Goal: Information Seeking & Learning: Learn about a topic

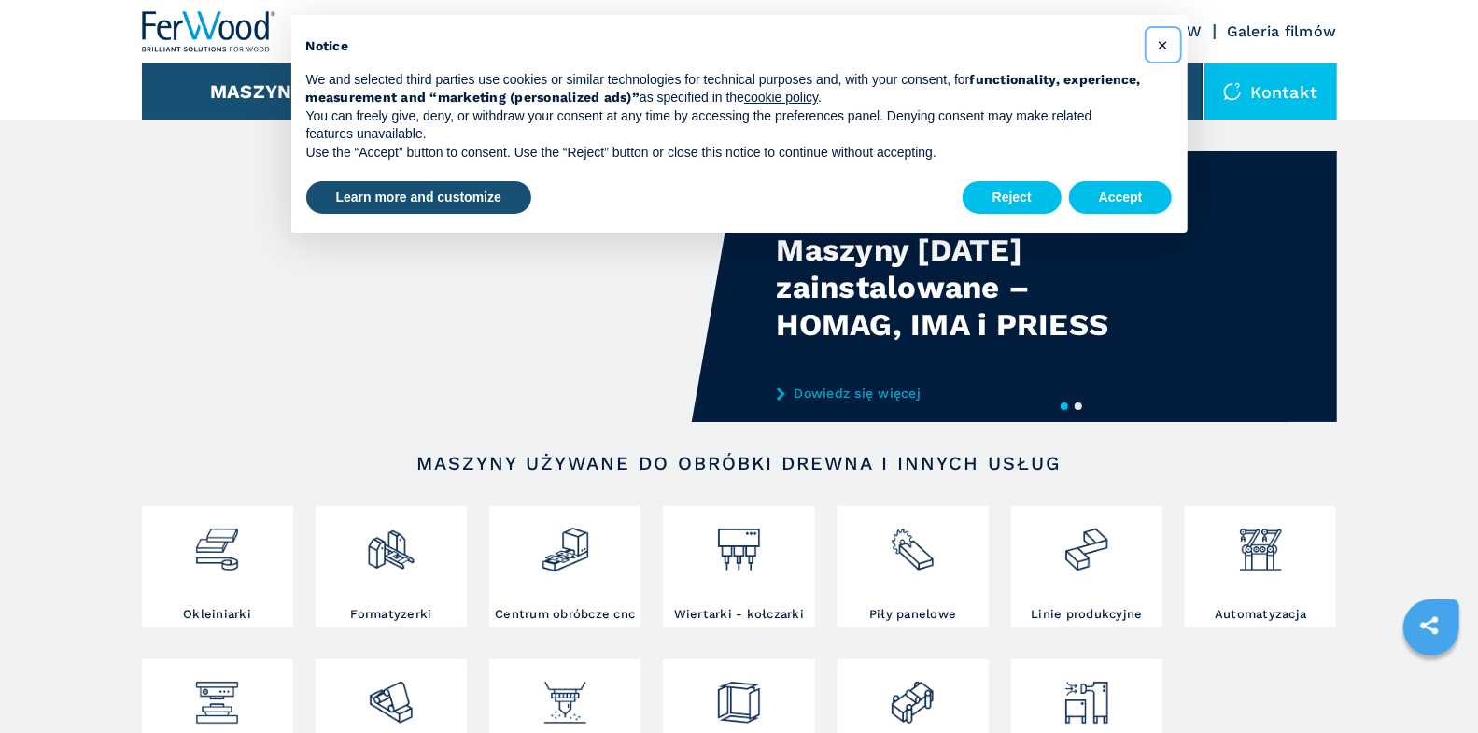
click at [1159, 47] on span "×" at bounding box center [1162, 45] width 11 height 22
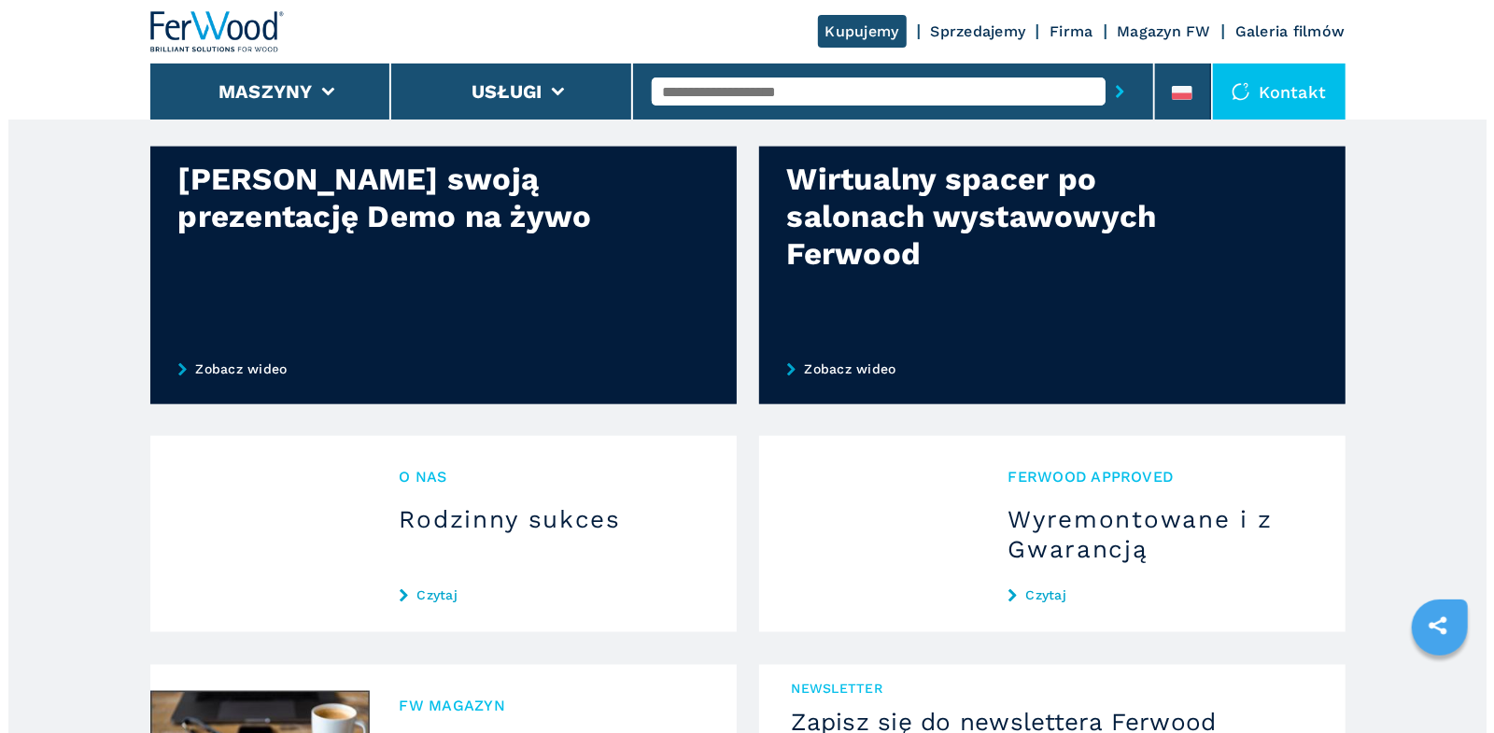
scroll to position [1332, 0]
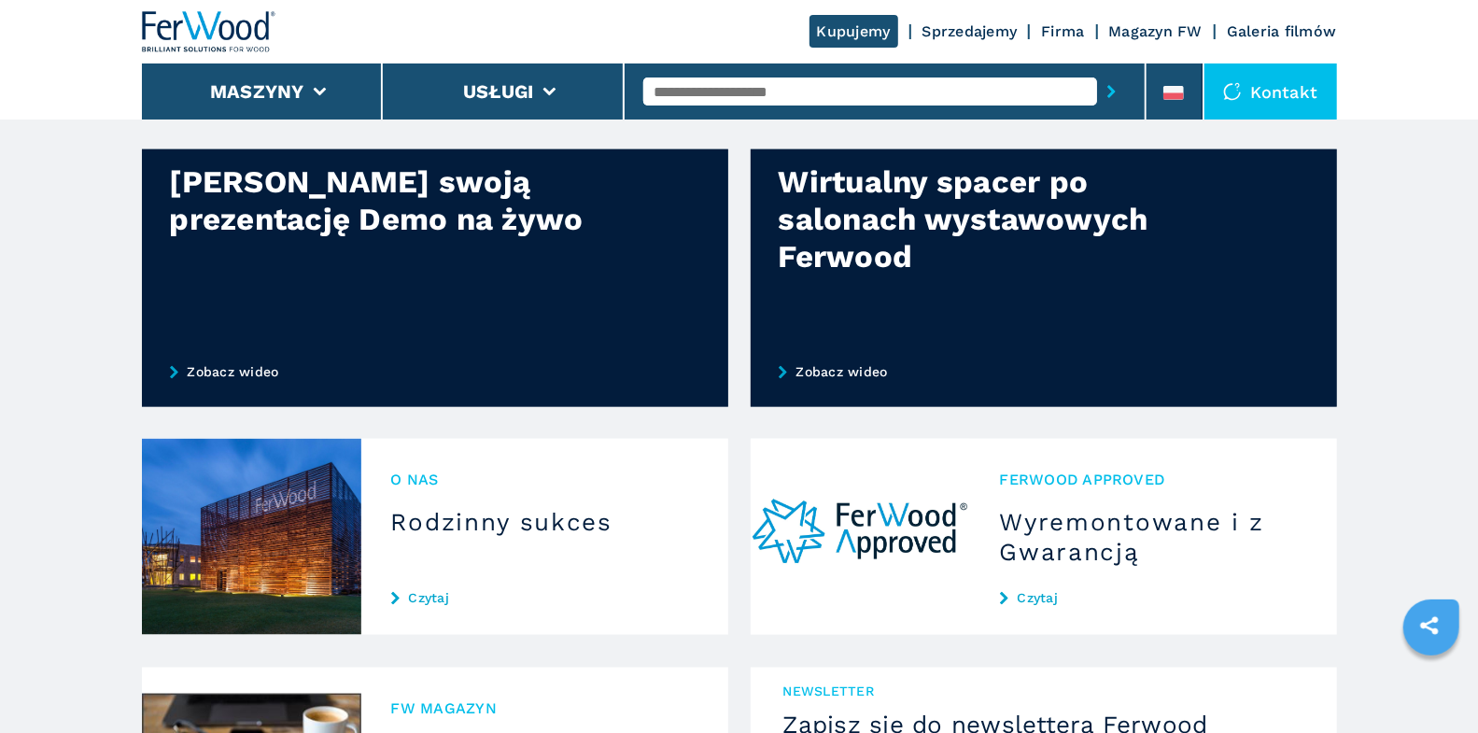
click at [811, 364] on link "Zobacz wideo" at bounding box center [1044, 371] width 586 height 71
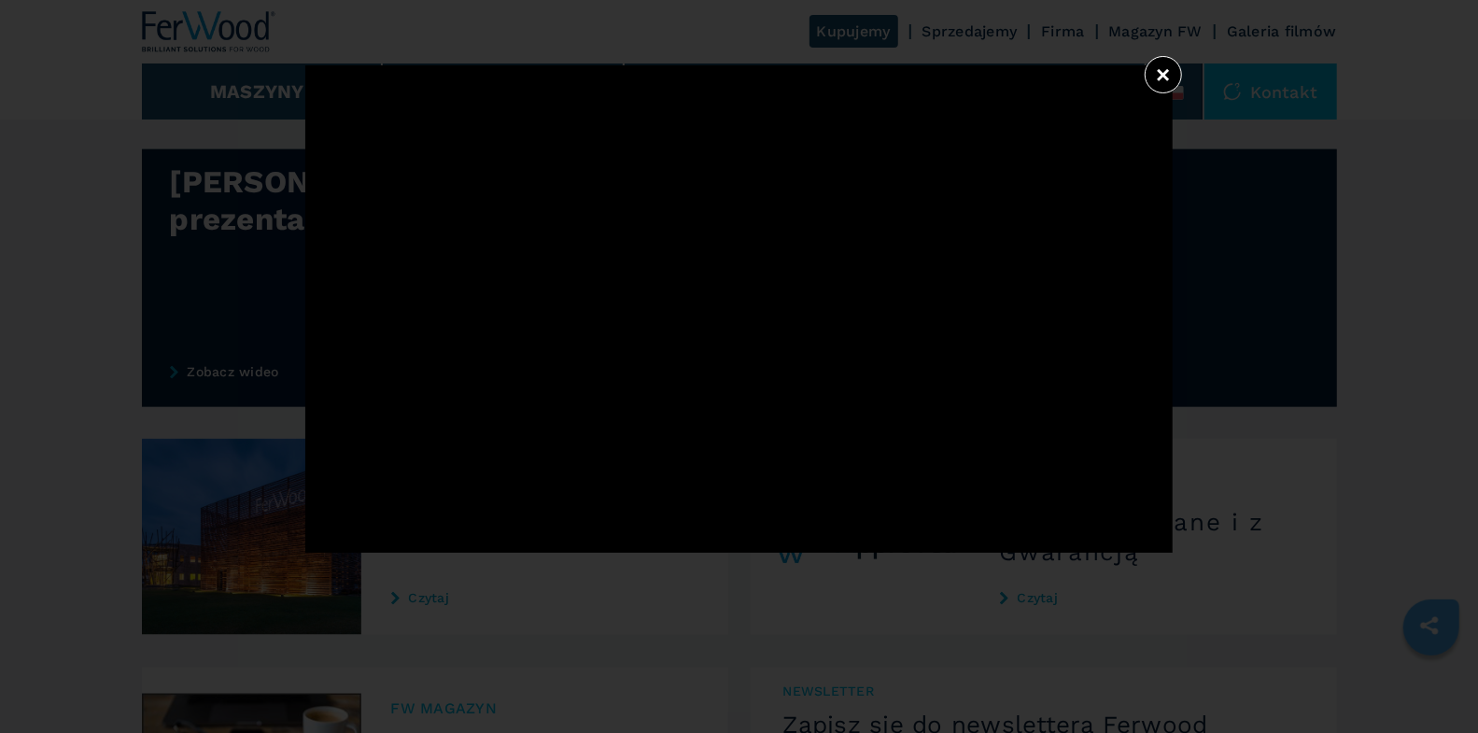
click at [1158, 75] on button "×" at bounding box center [1162, 74] width 37 height 37
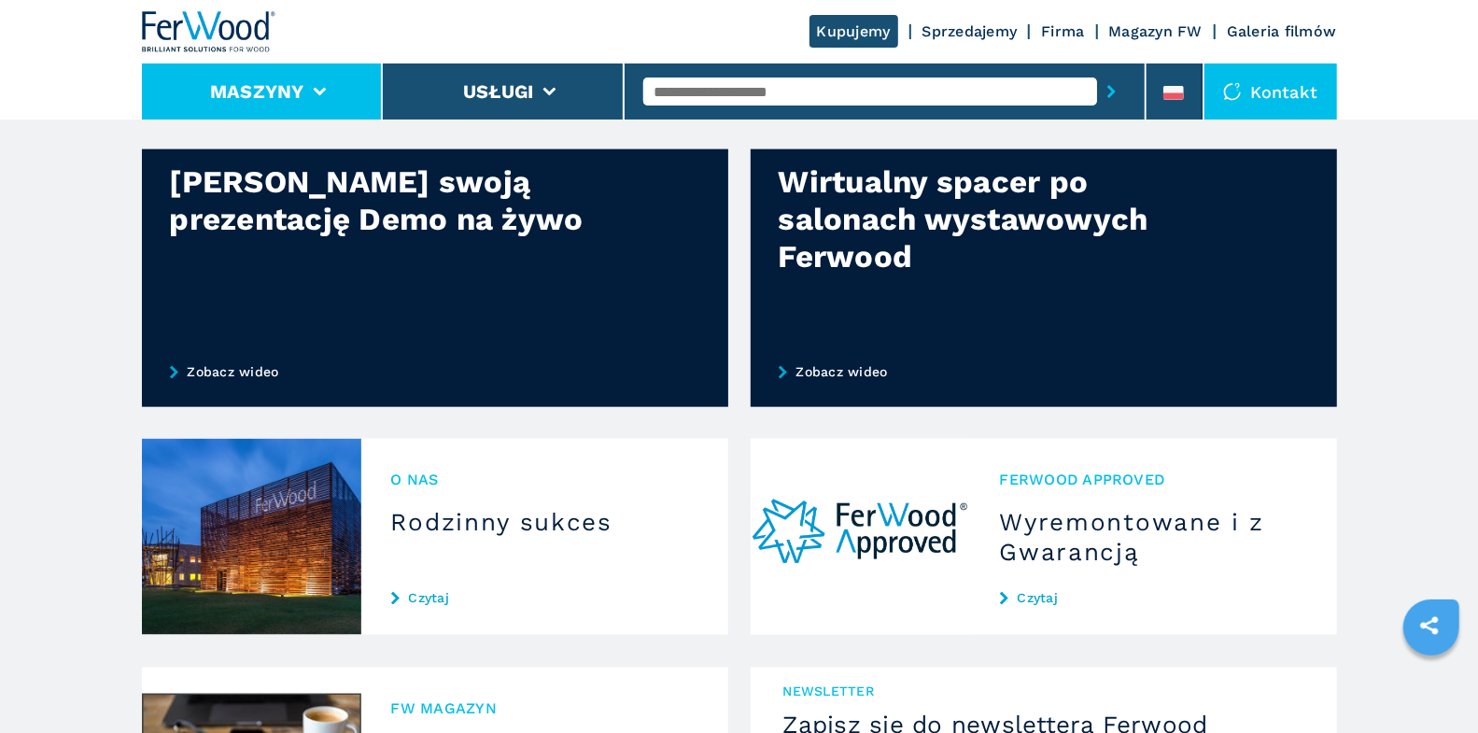
click at [320, 103] on li "Maszyny" at bounding box center [263, 91] width 242 height 56
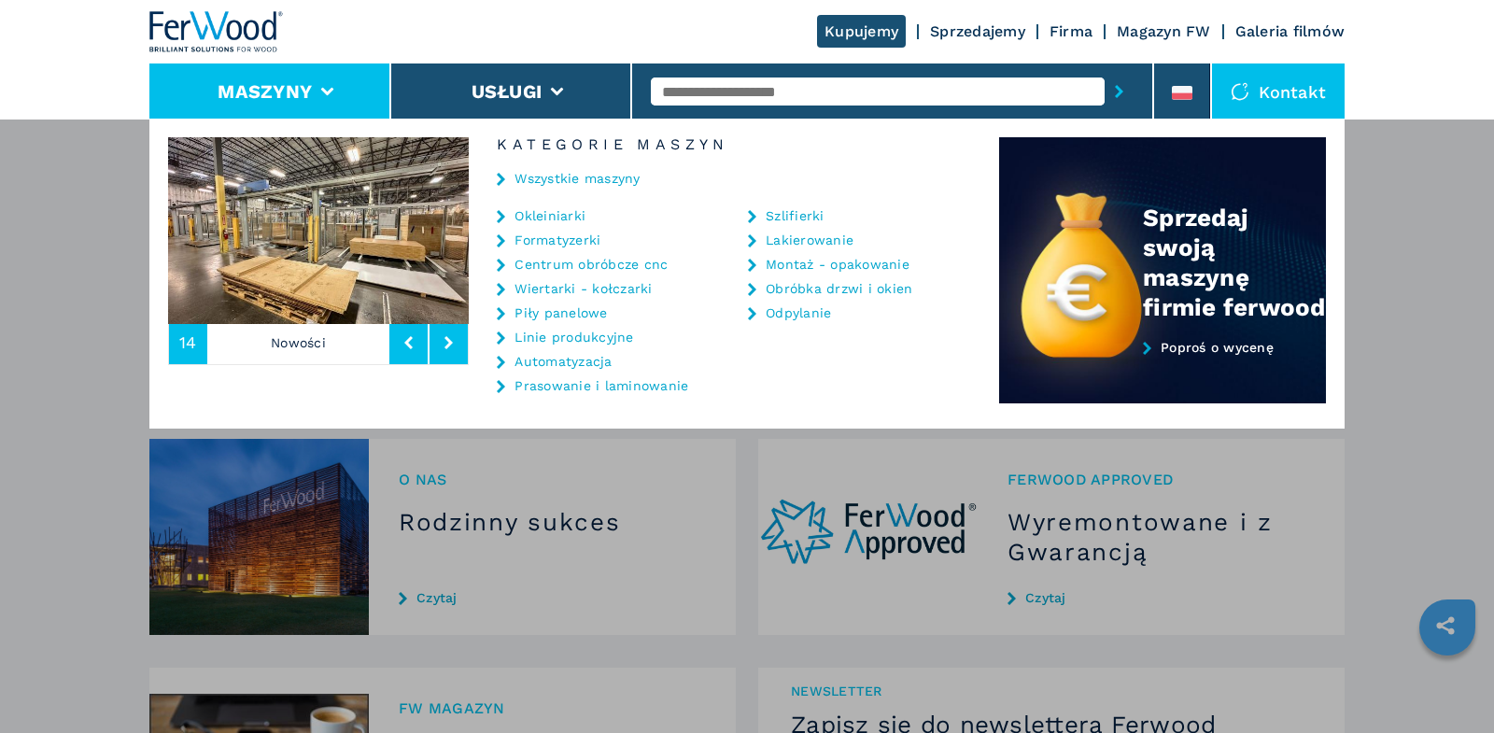
click at [549, 181] on link "Wszystkie maszyny" at bounding box center [576, 178] width 125 height 13
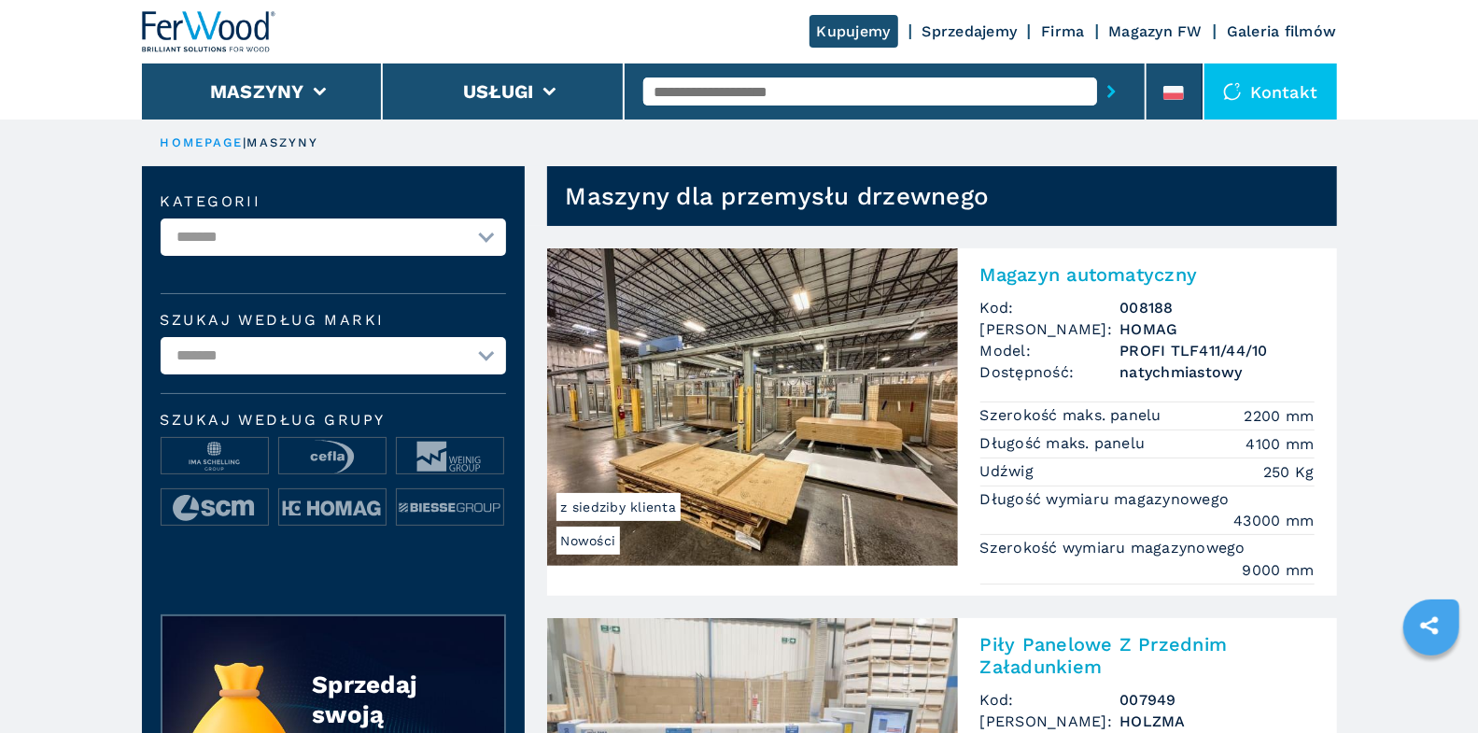
click at [723, 86] on input "text" at bounding box center [870, 91] width 454 height 28
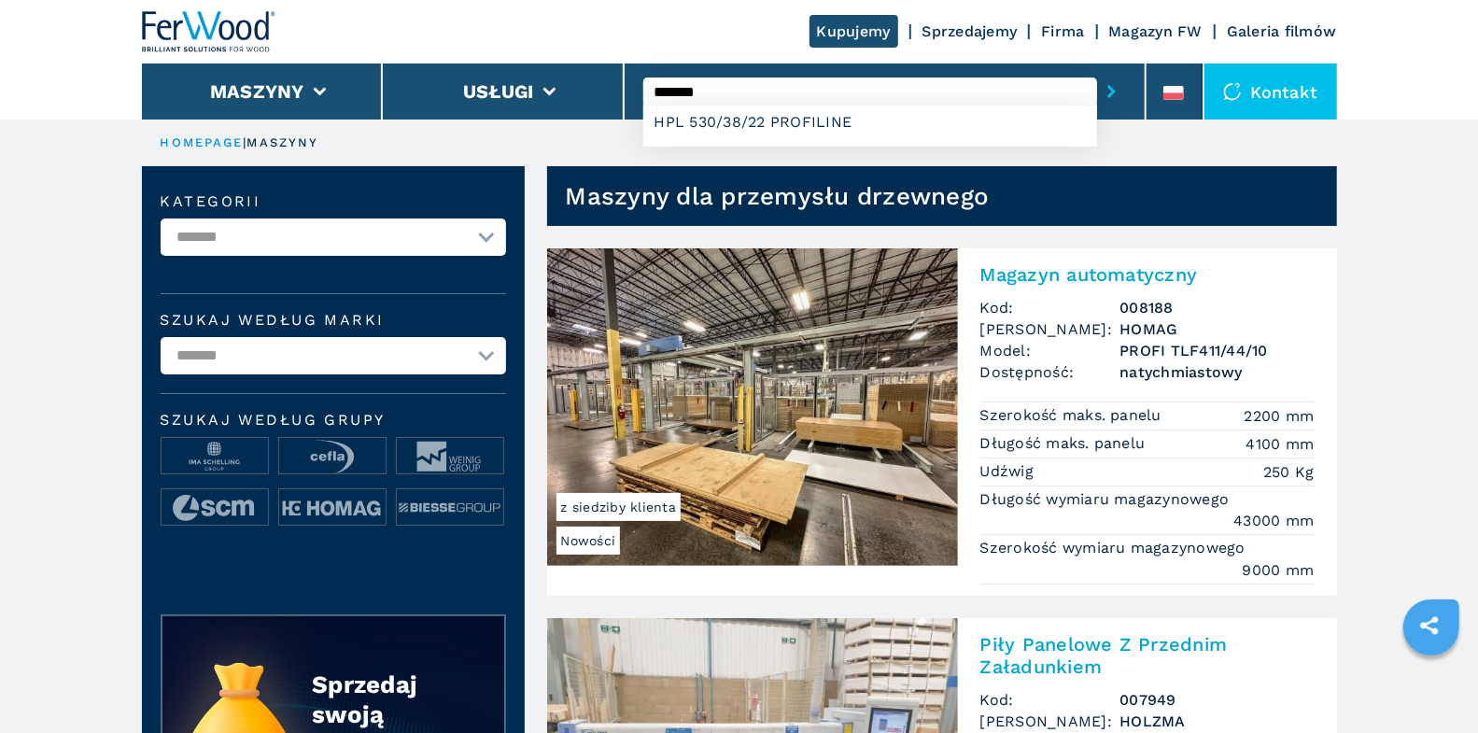
type input "*******"
click at [1097, 70] on button "submit-button" at bounding box center [1111, 91] width 29 height 43
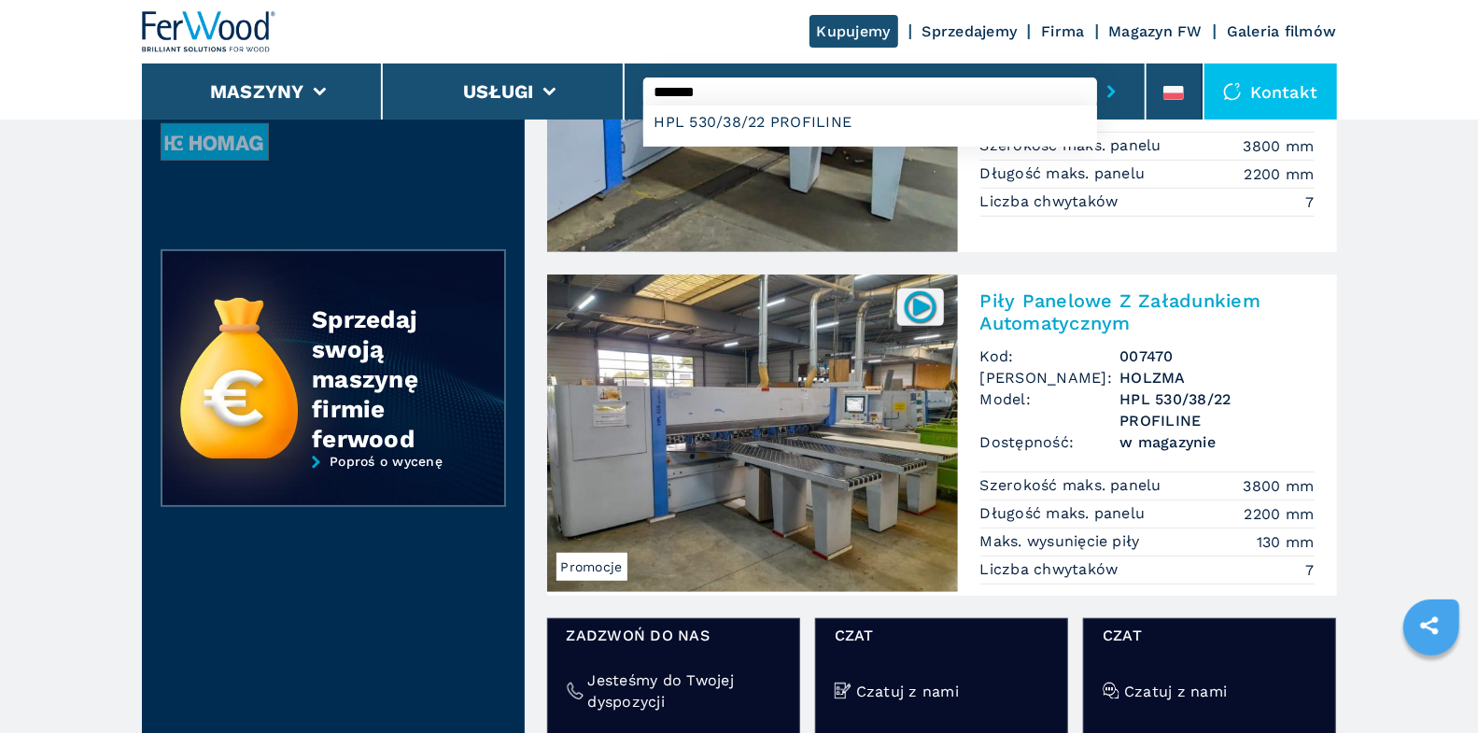
scroll to position [310, 0]
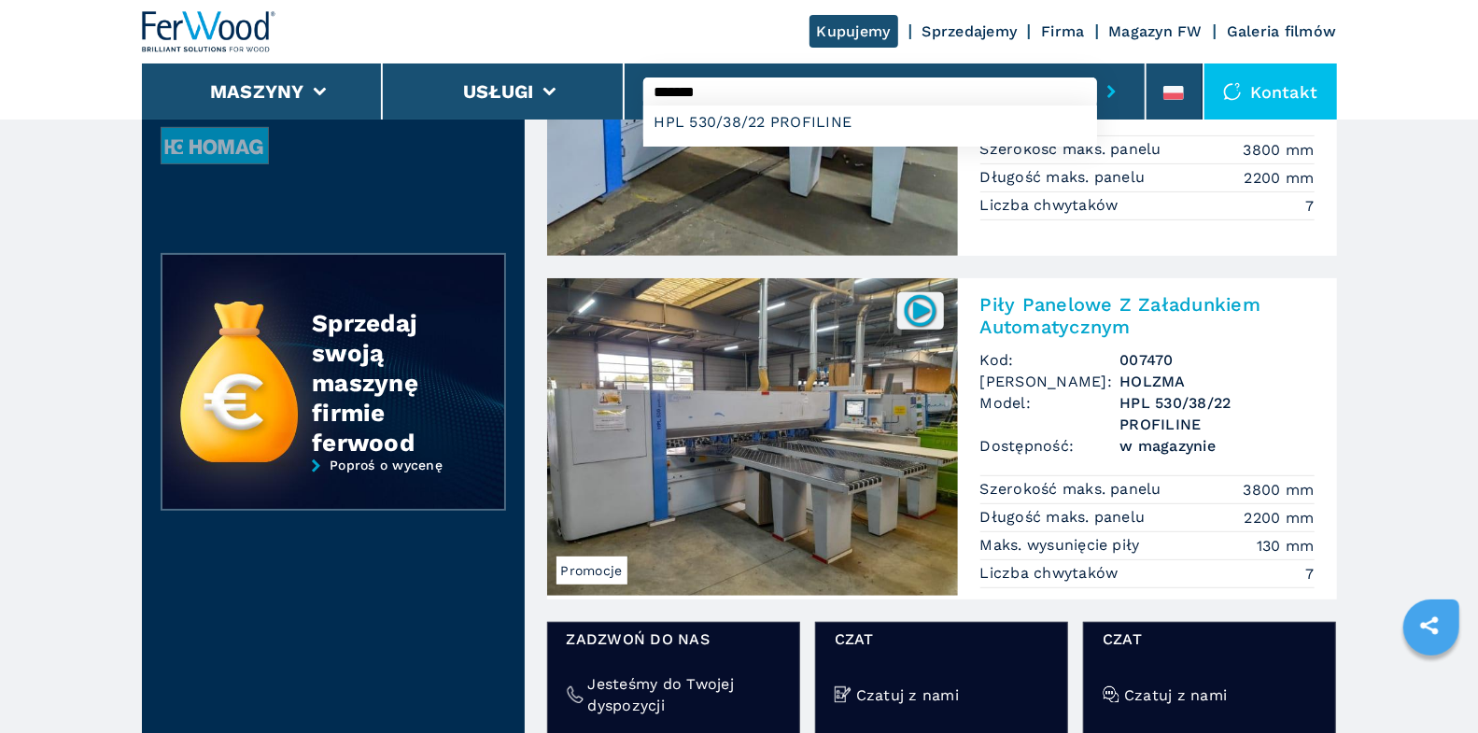
click at [1074, 311] on h2 "Piły Panelowe Z Załadunkiem Automatycznym" at bounding box center [1147, 315] width 334 height 45
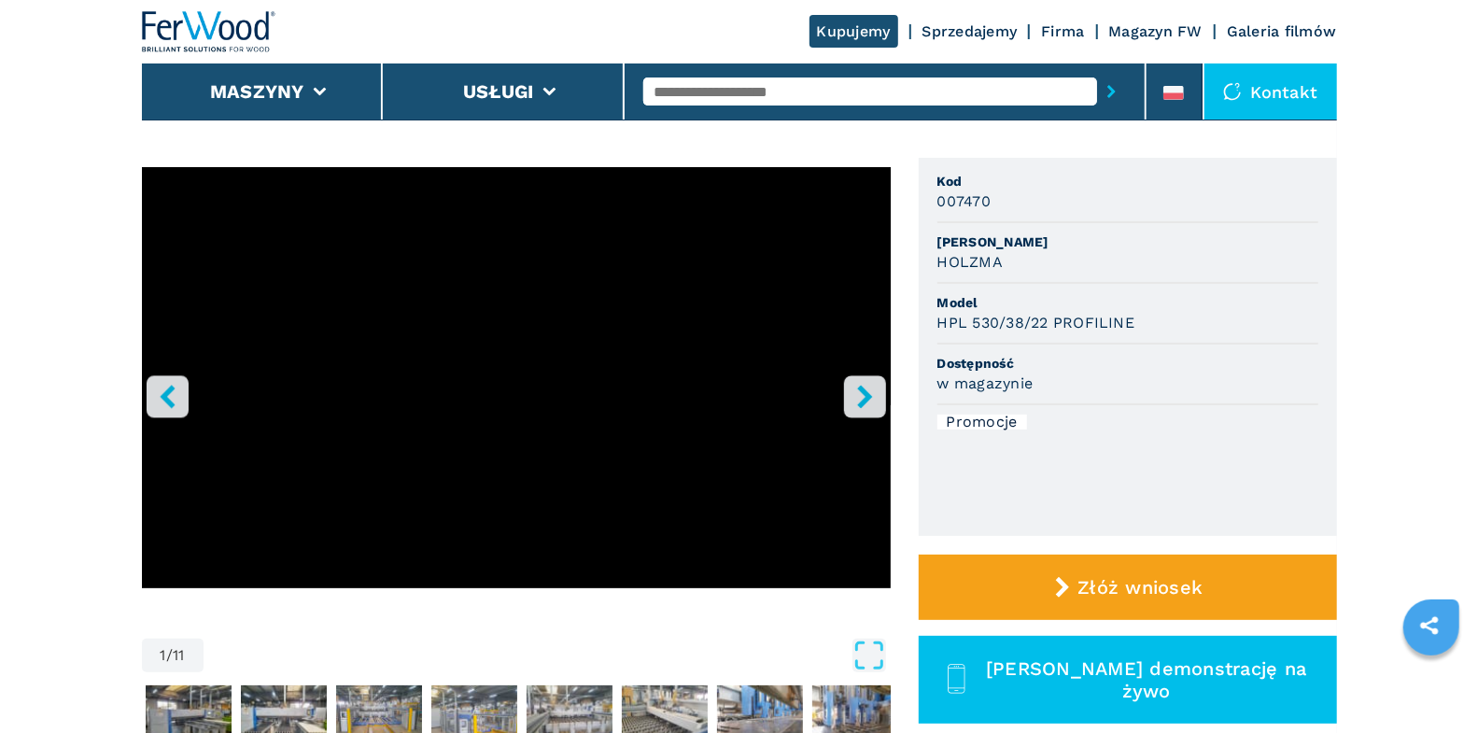
scroll to position [125, 0]
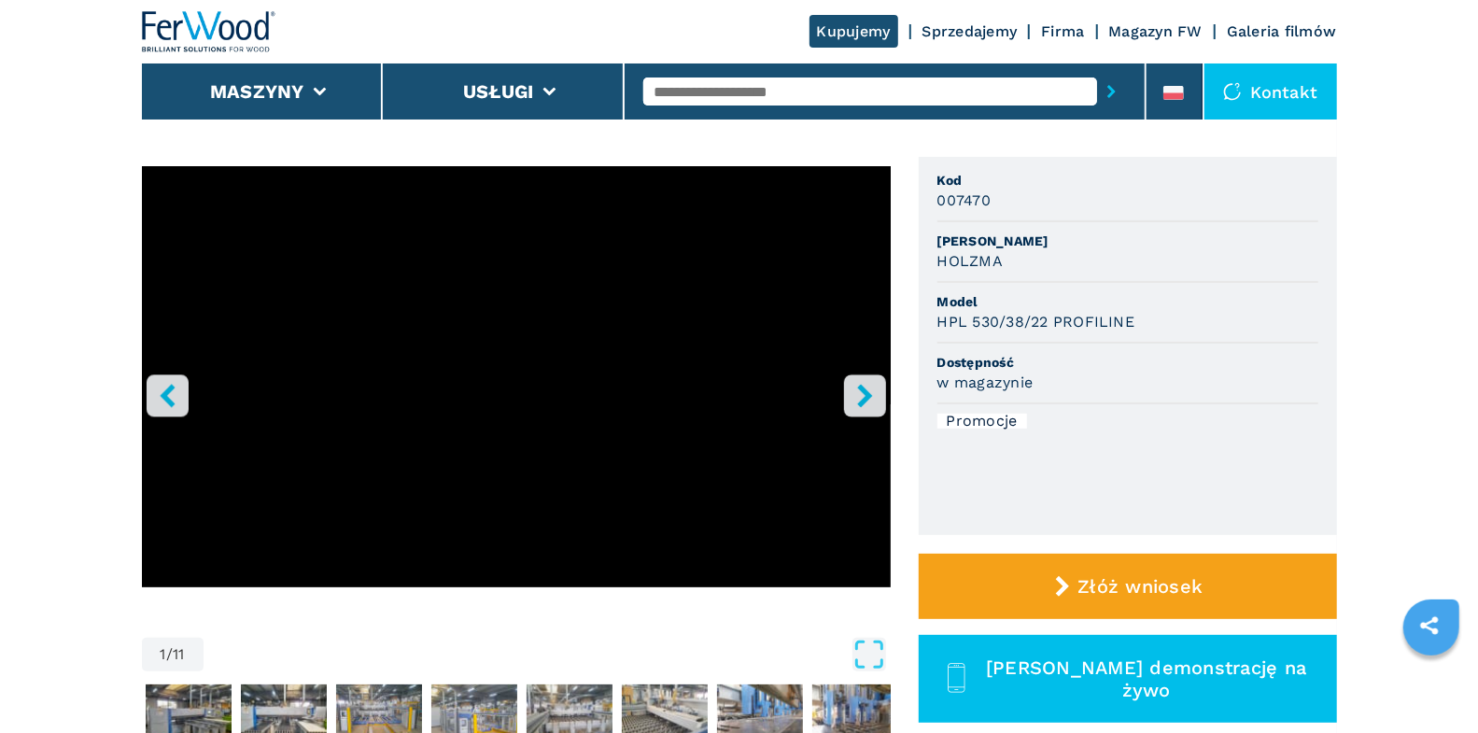
click at [859, 393] on icon "right-button" at bounding box center [864, 395] width 23 height 23
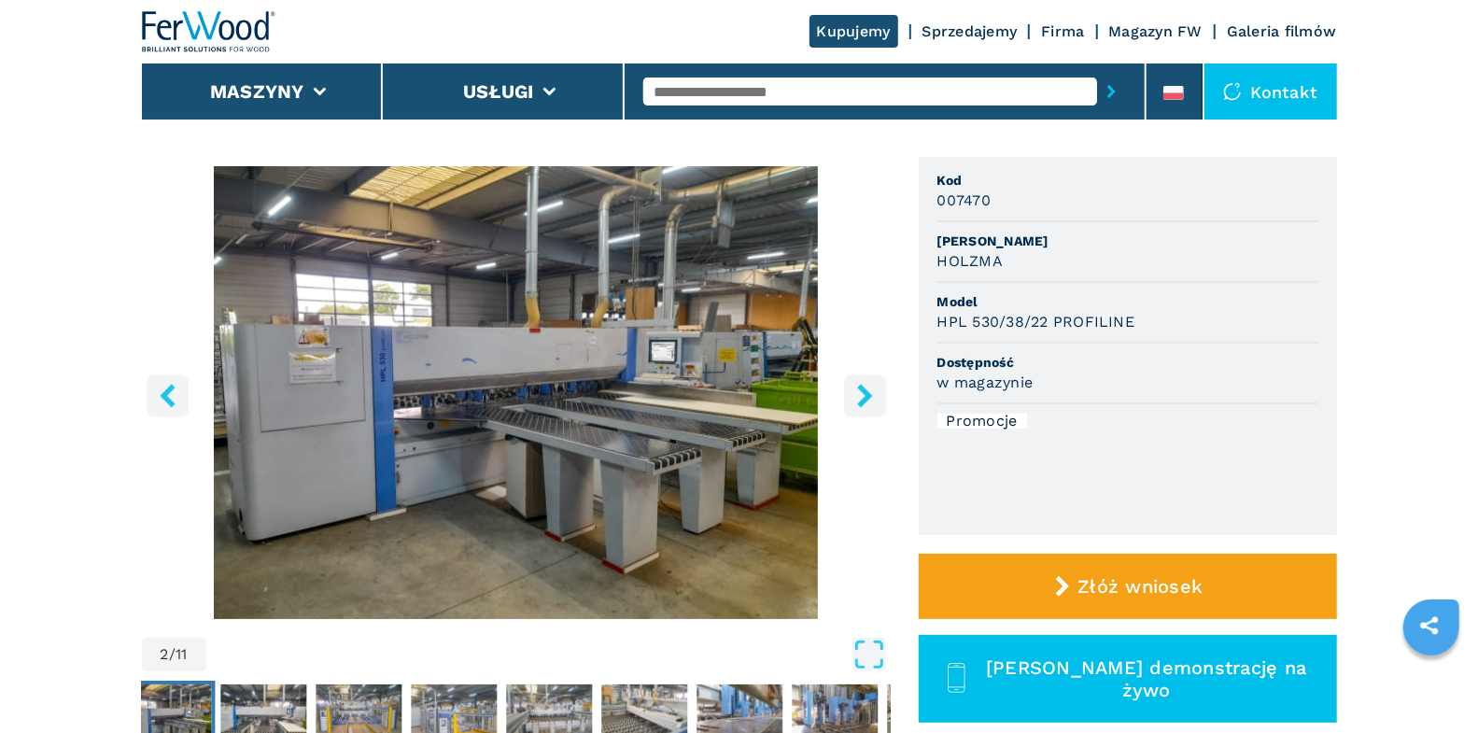
click at [859, 393] on icon "right-button" at bounding box center [864, 395] width 23 height 23
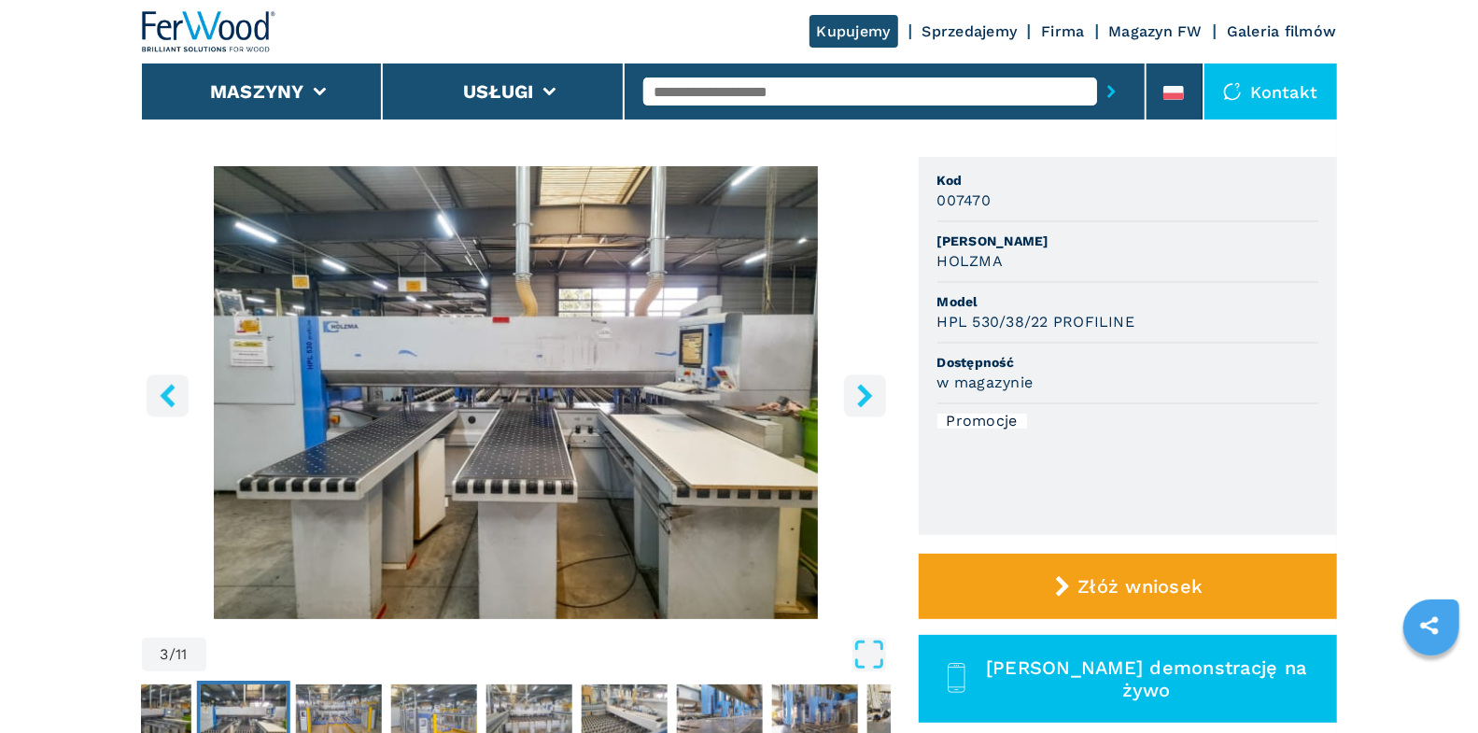
click at [859, 393] on icon "right-button" at bounding box center [864, 395] width 23 height 23
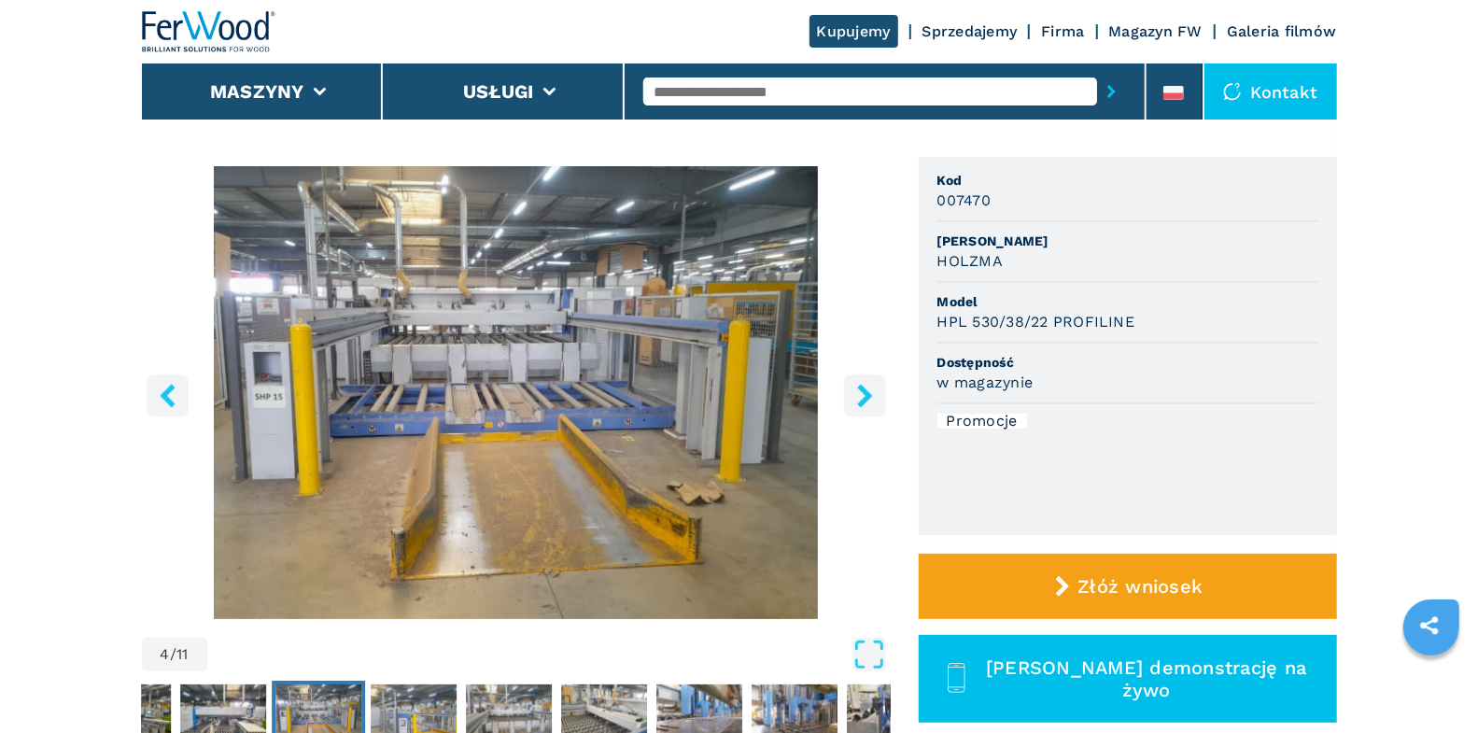
click at [859, 393] on icon "right-button" at bounding box center [864, 395] width 23 height 23
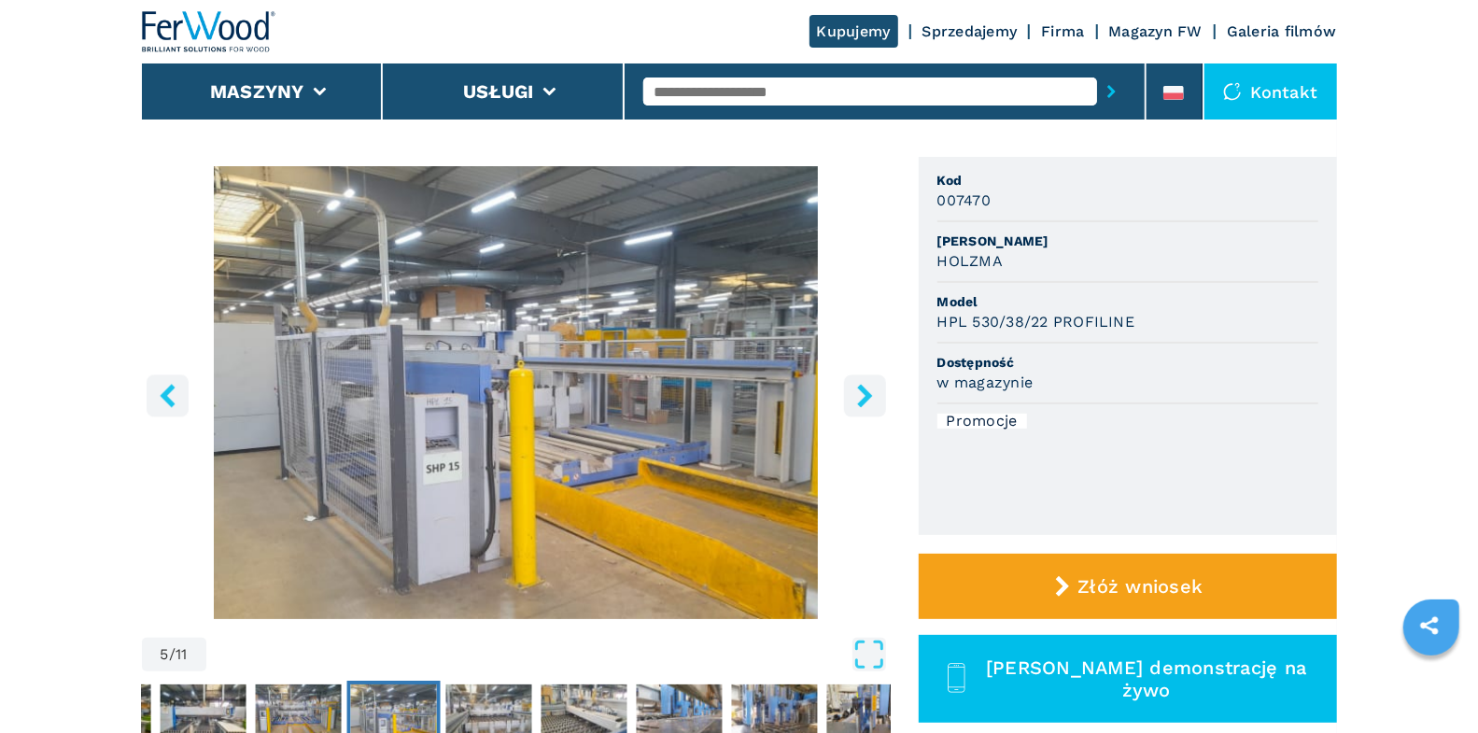
click at [167, 400] on icon "left-button" at bounding box center [167, 395] width 15 height 23
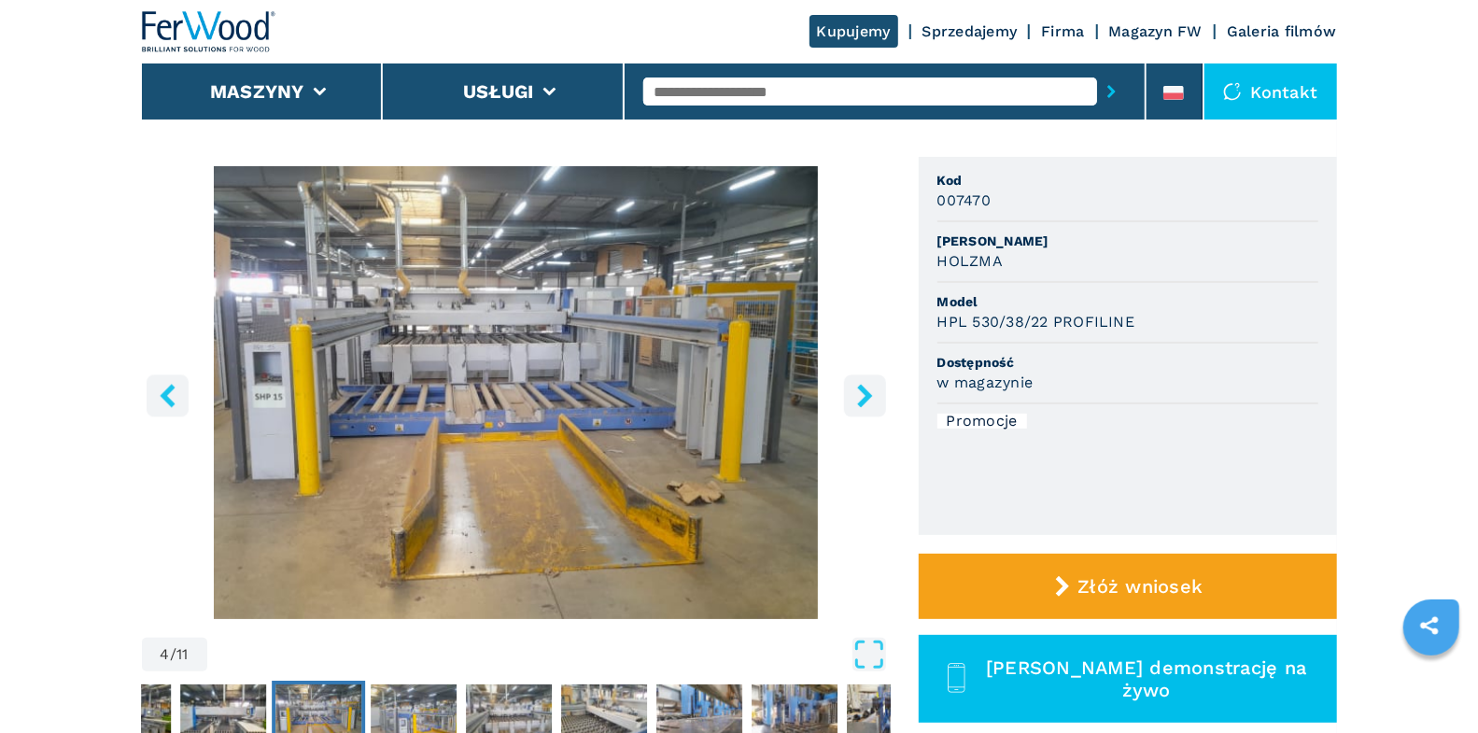
click at [167, 400] on icon "left-button" at bounding box center [167, 395] width 15 height 23
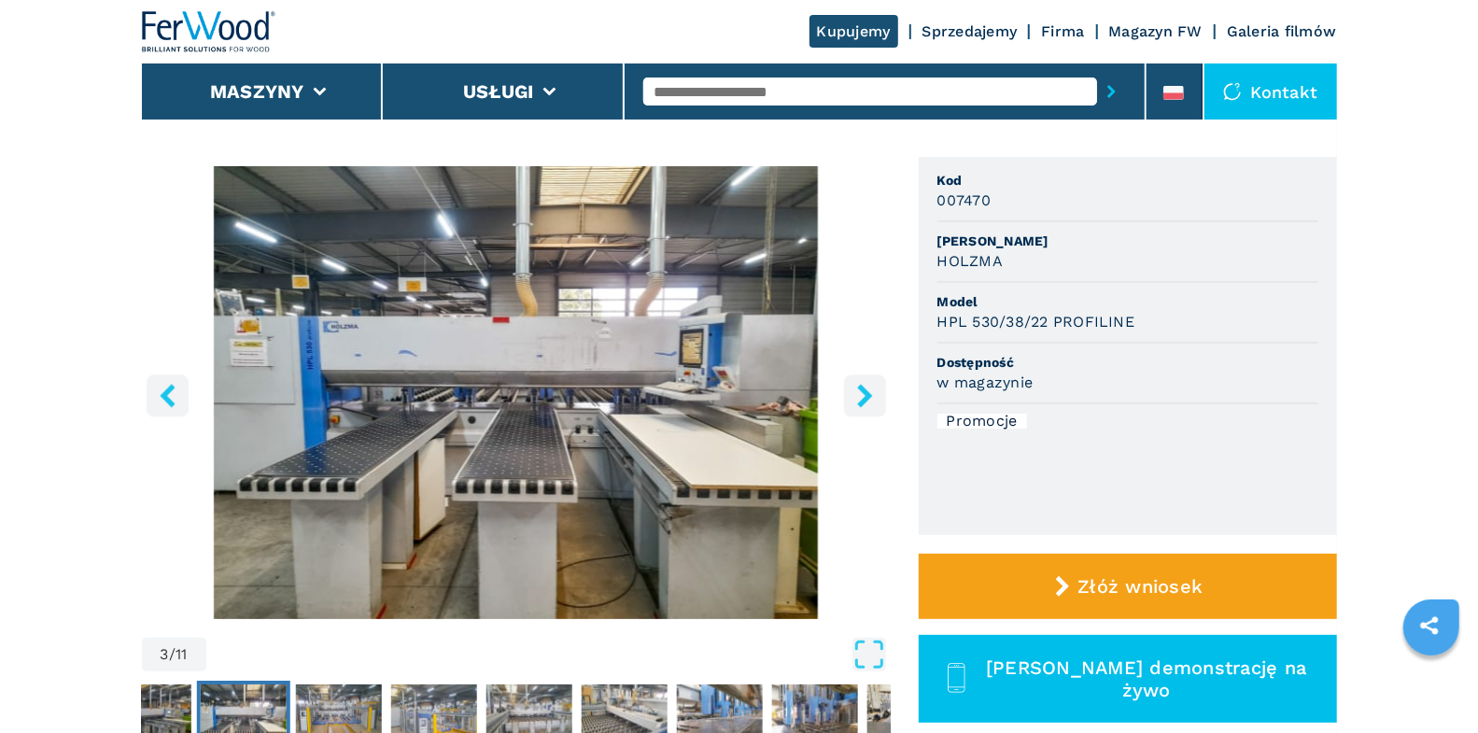
click at [171, 397] on icon "left-button" at bounding box center [167, 395] width 23 height 23
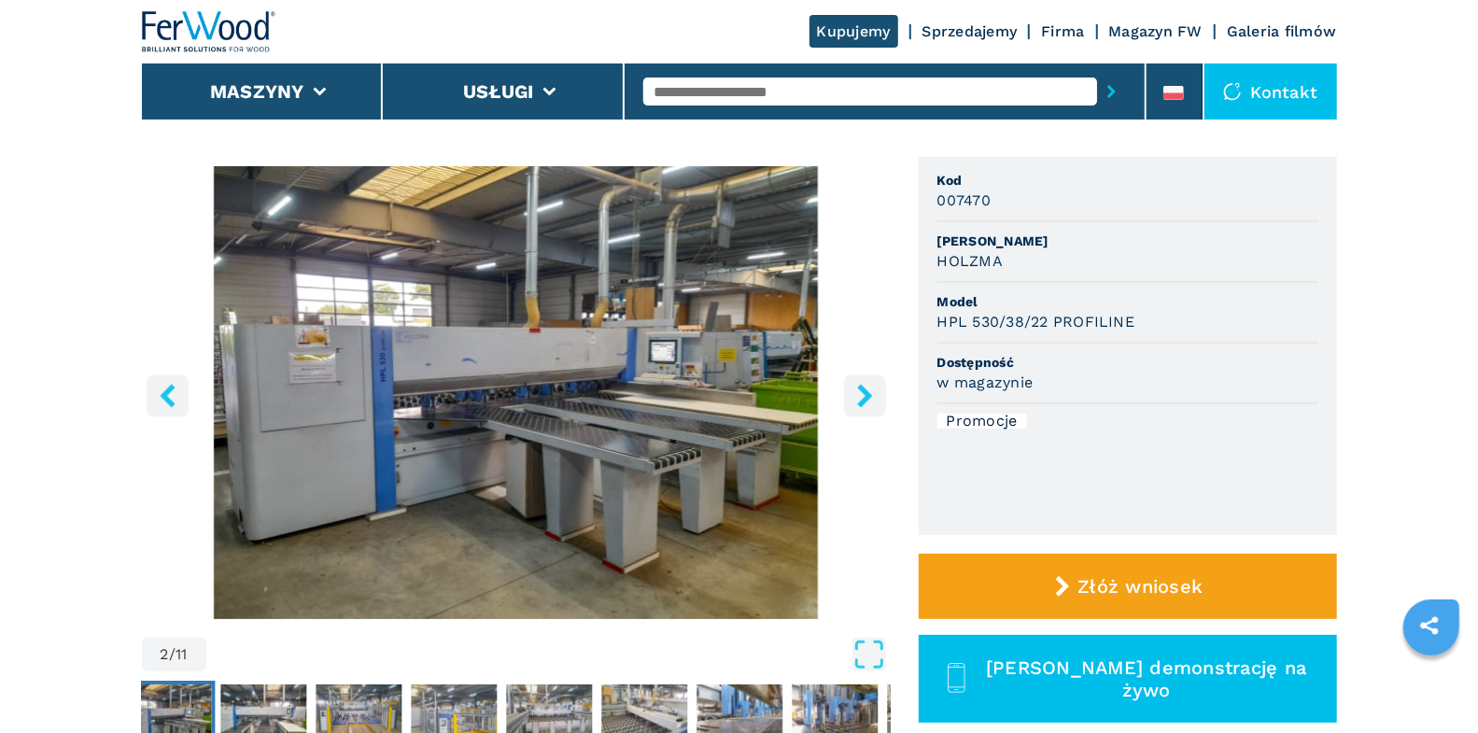
click at [171, 397] on icon "left-button" at bounding box center [167, 395] width 23 height 23
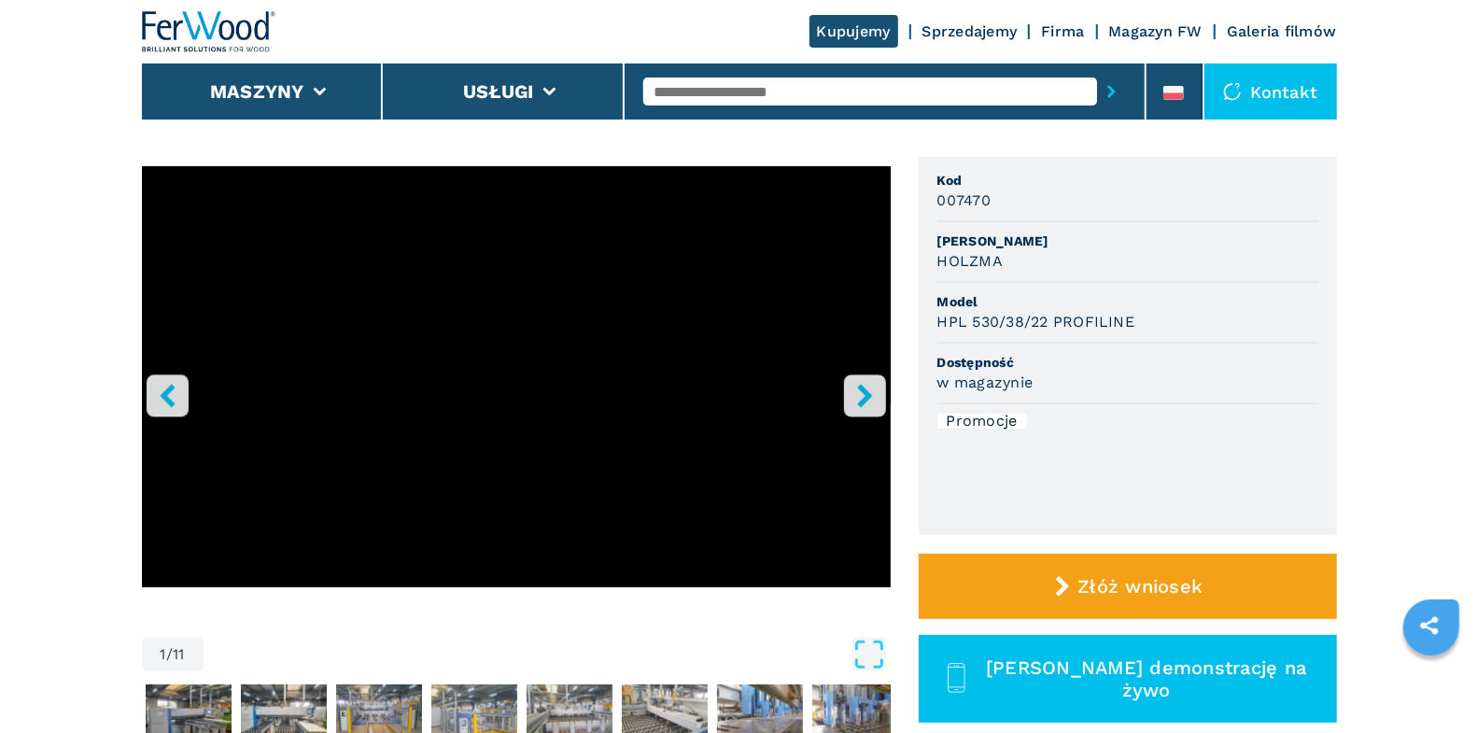
click at [857, 392] on icon "right-button" at bounding box center [864, 395] width 23 height 23
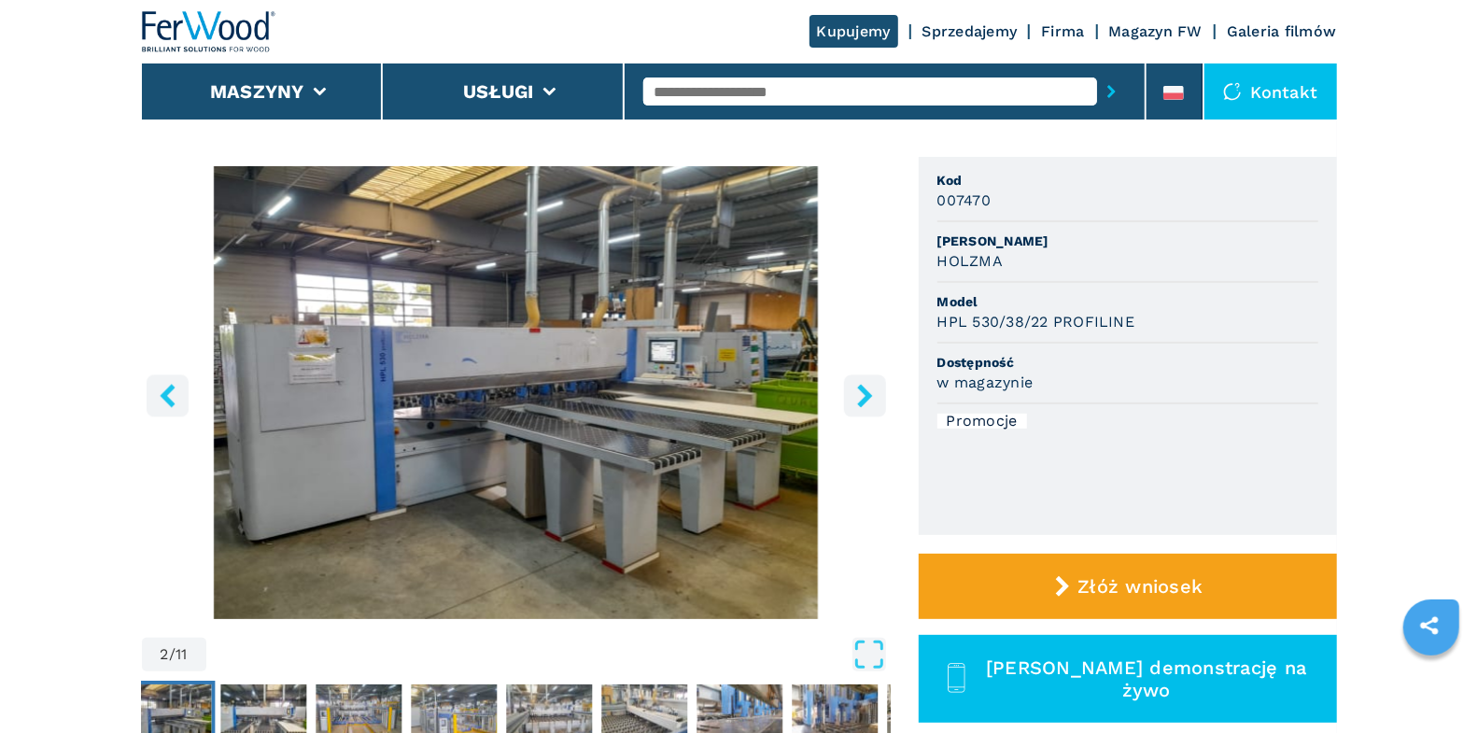
click at [857, 392] on icon "right-button" at bounding box center [864, 395] width 23 height 23
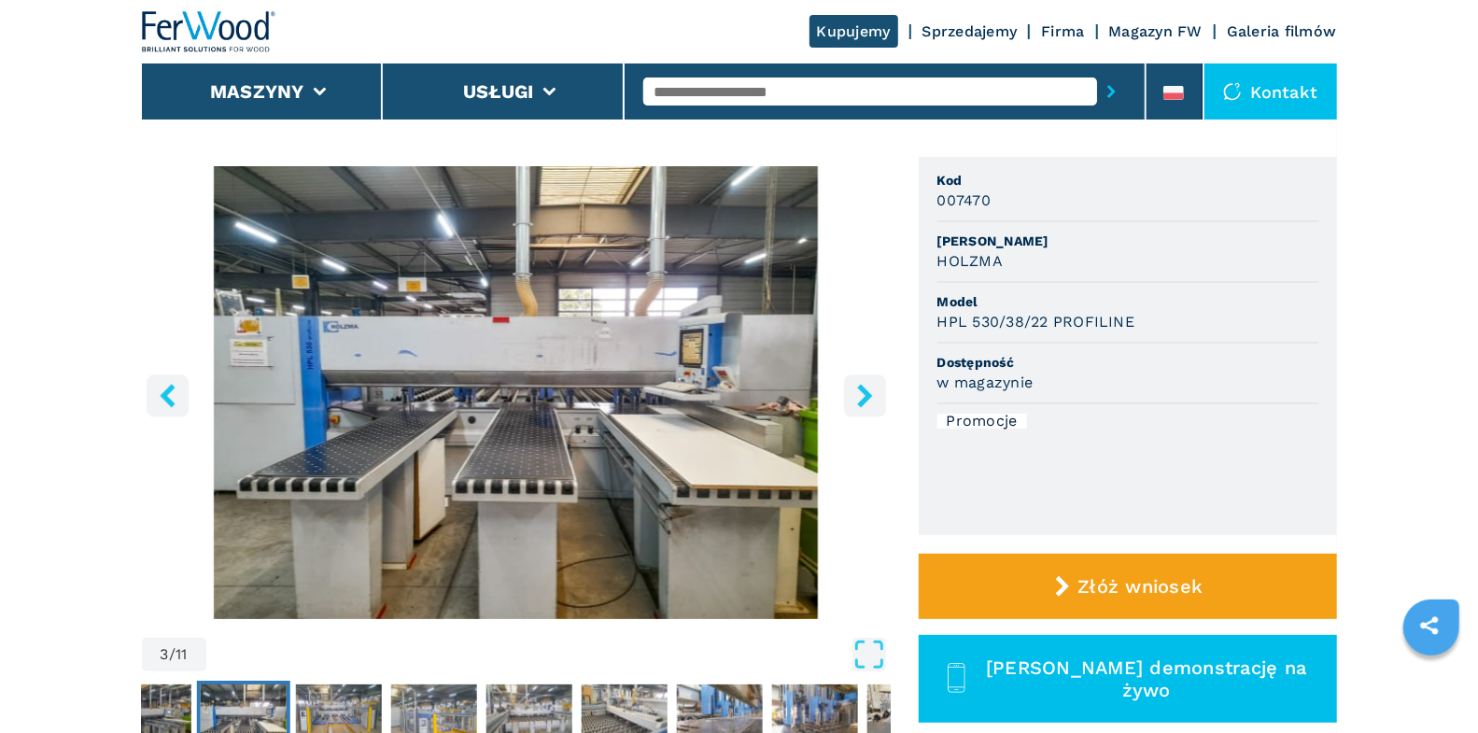
click at [857, 392] on icon "right-button" at bounding box center [864, 395] width 23 height 23
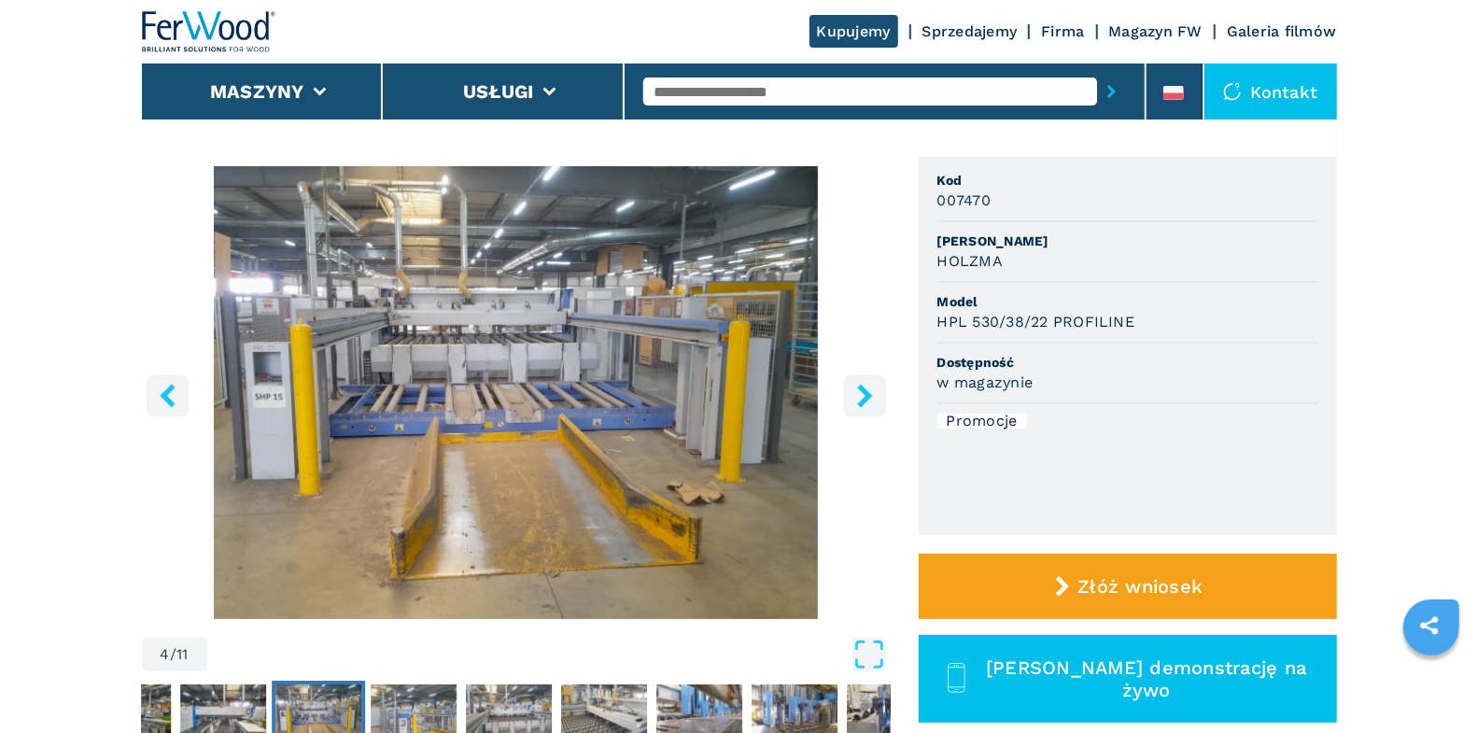
click at [857, 392] on icon "right-button" at bounding box center [864, 395] width 23 height 23
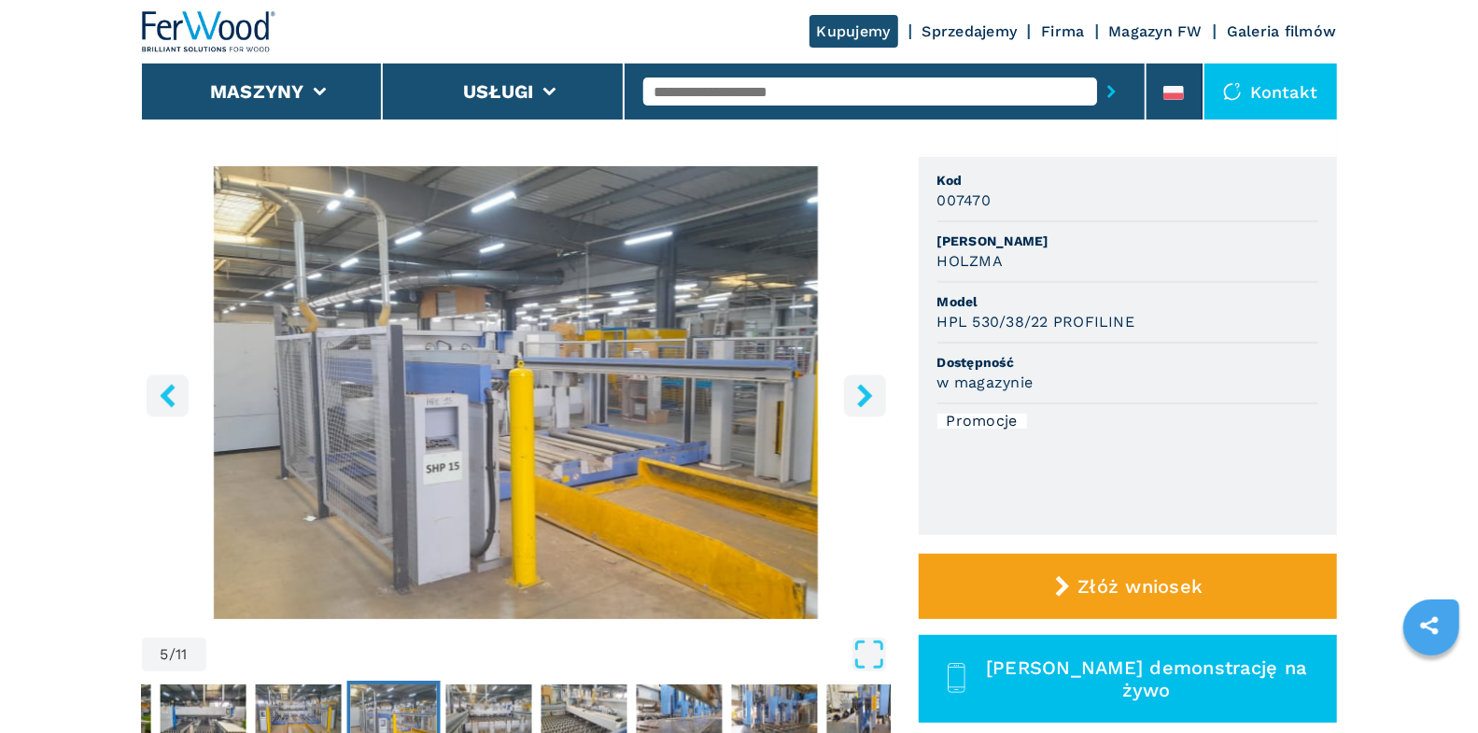
click at [857, 392] on icon "right-button" at bounding box center [864, 395] width 23 height 23
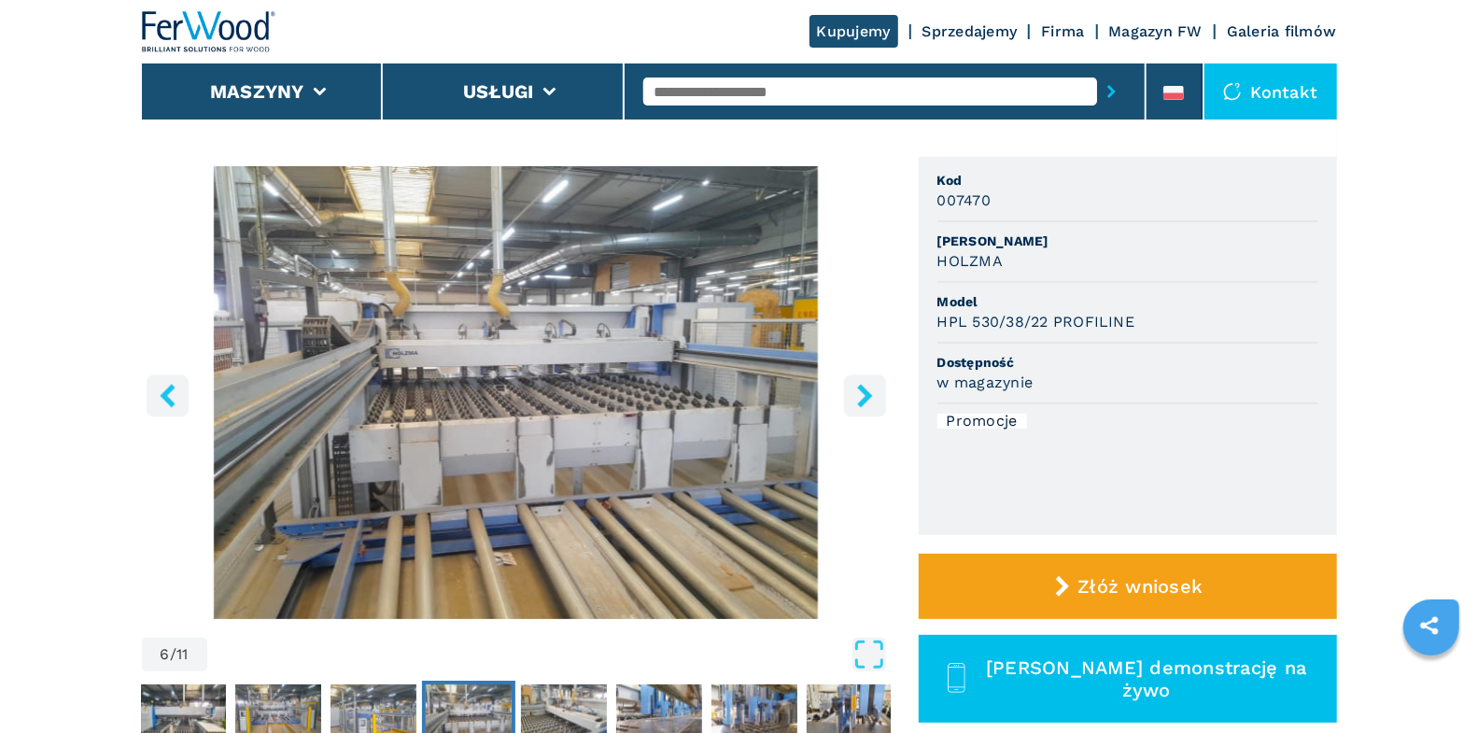
click at [857, 392] on icon "right-button" at bounding box center [864, 395] width 23 height 23
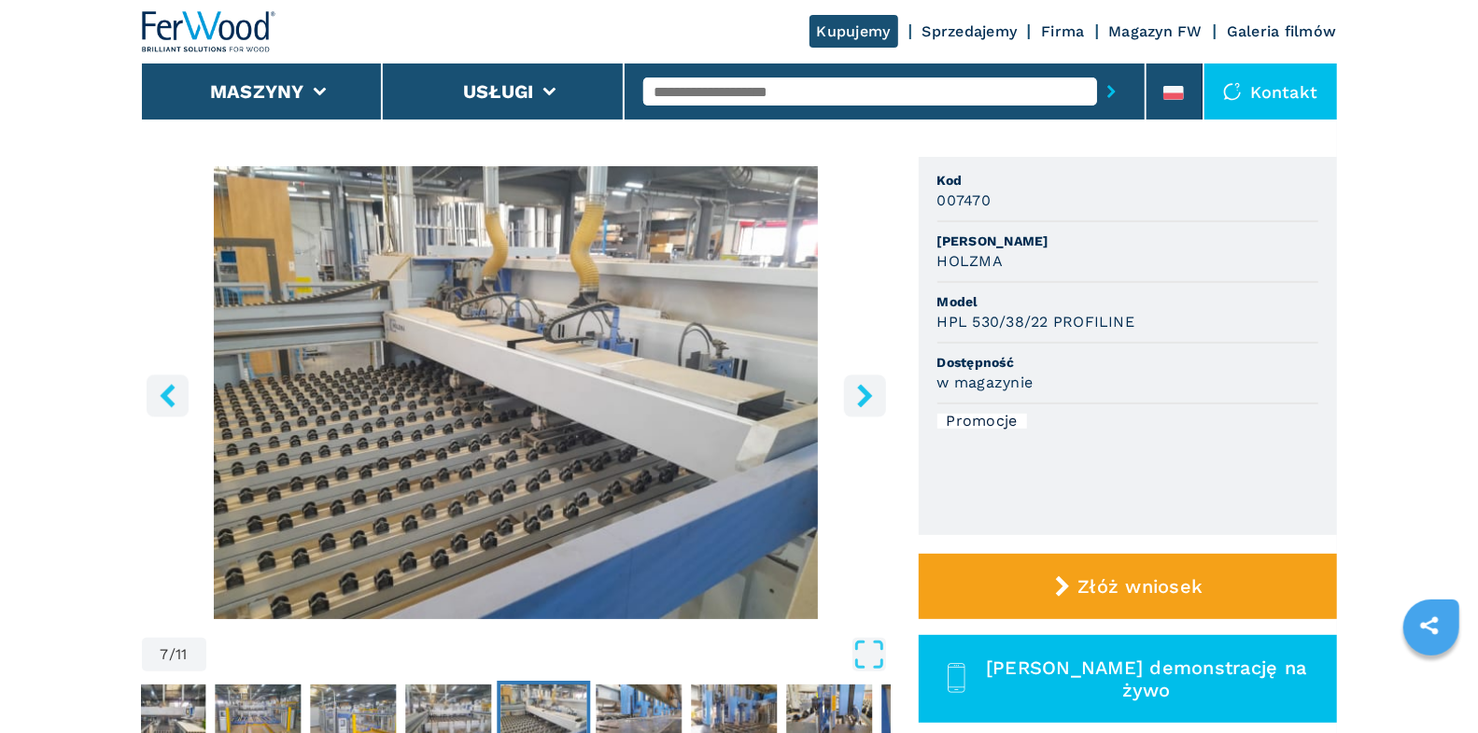
click at [857, 392] on icon "right-button" at bounding box center [864, 395] width 23 height 23
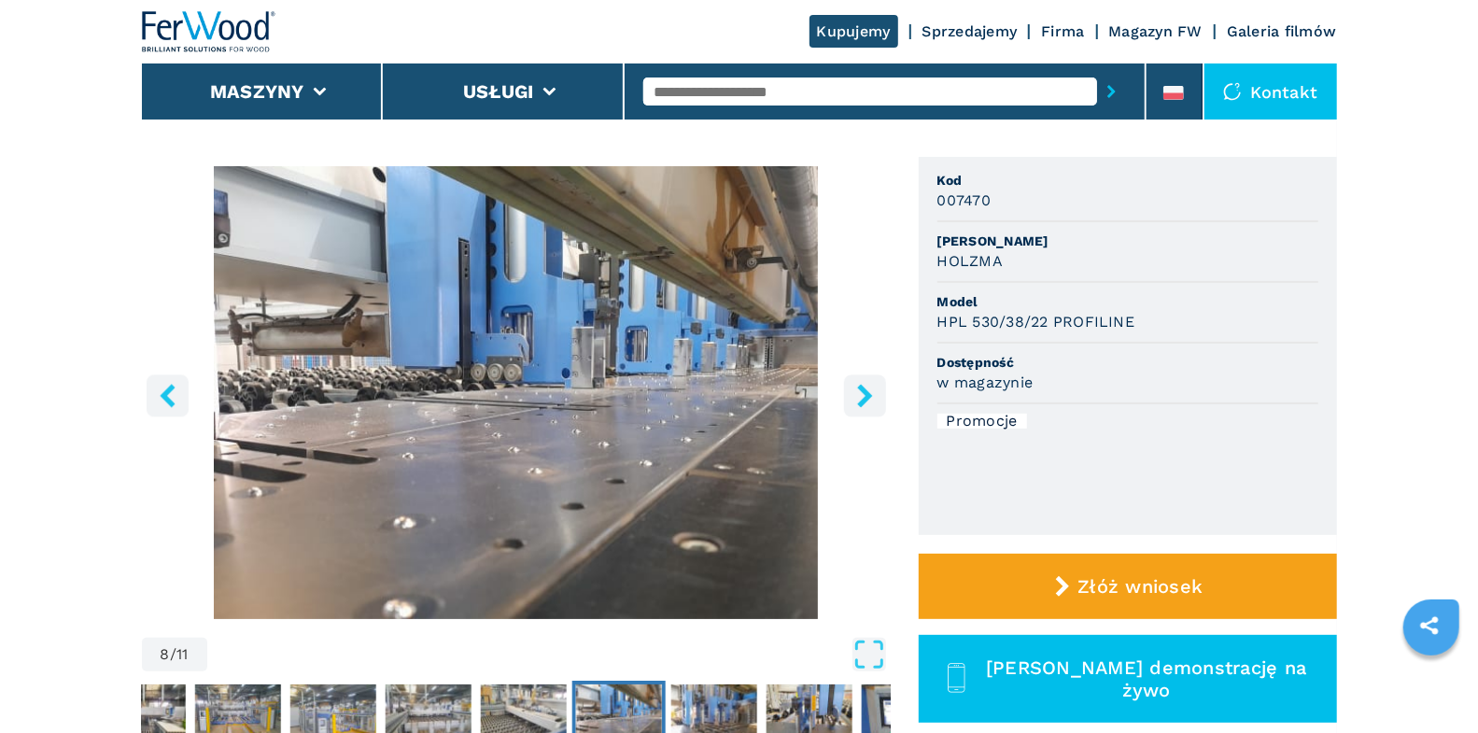
click at [857, 392] on icon "right-button" at bounding box center [864, 395] width 23 height 23
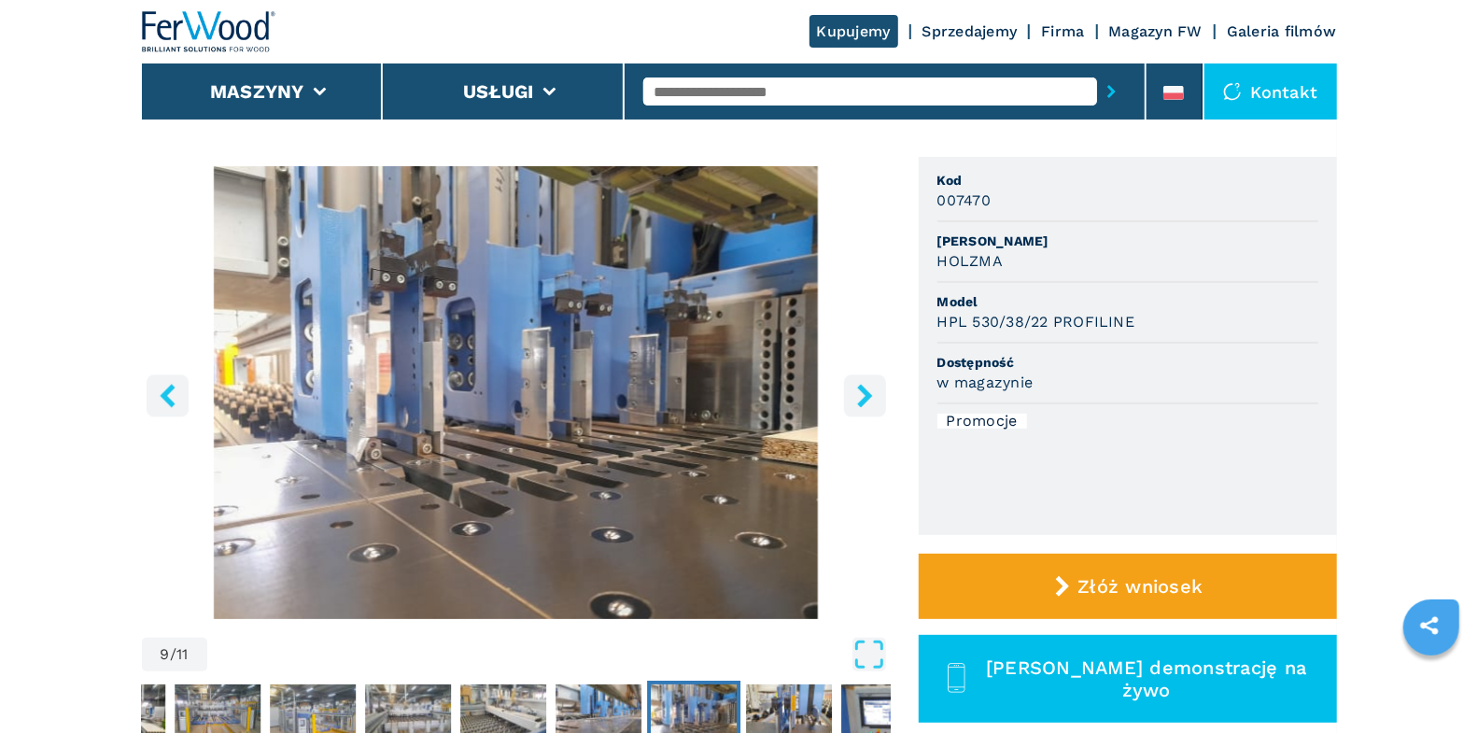
click at [607, 433] on img "Go to Slide 9" at bounding box center [516, 392] width 749 height 453
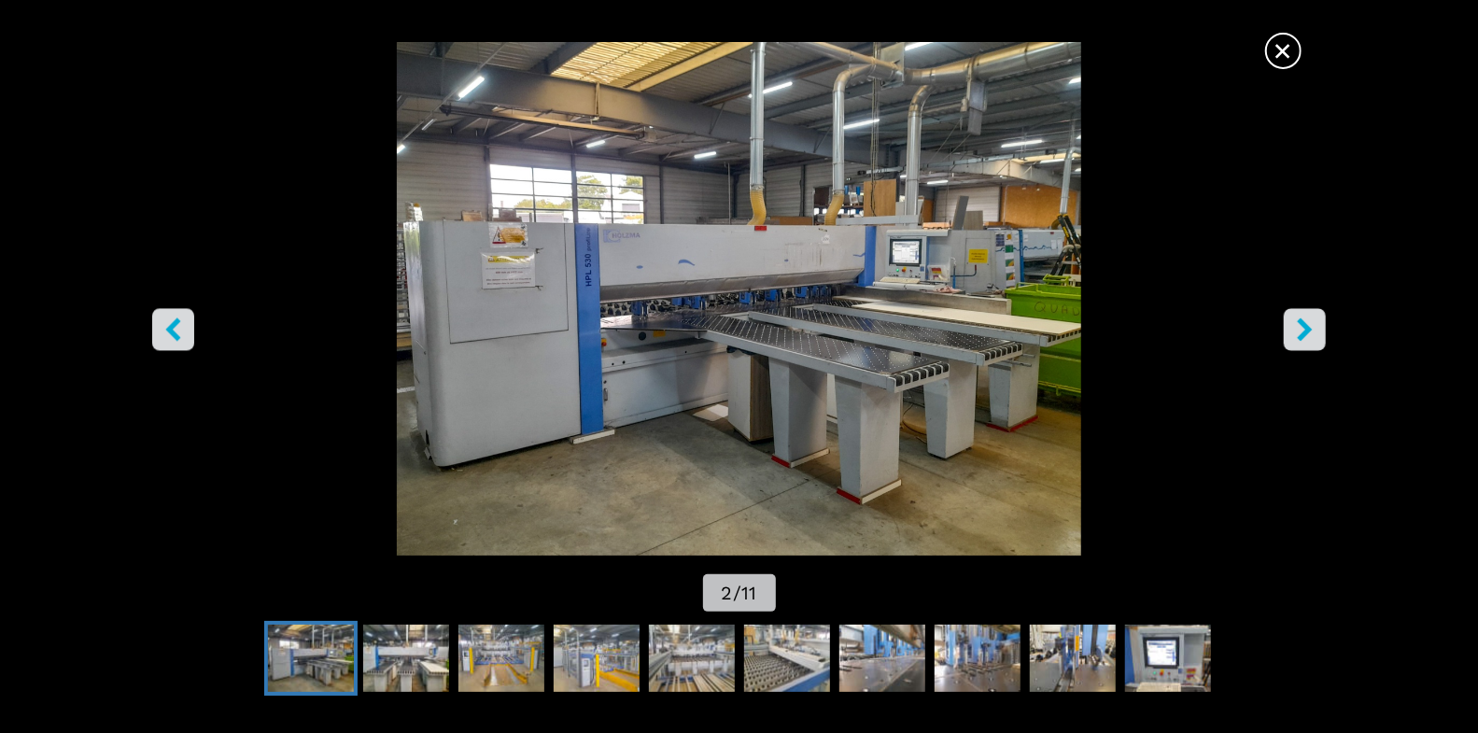
click at [1276, 45] on span "×" at bounding box center [1283, 47] width 33 height 33
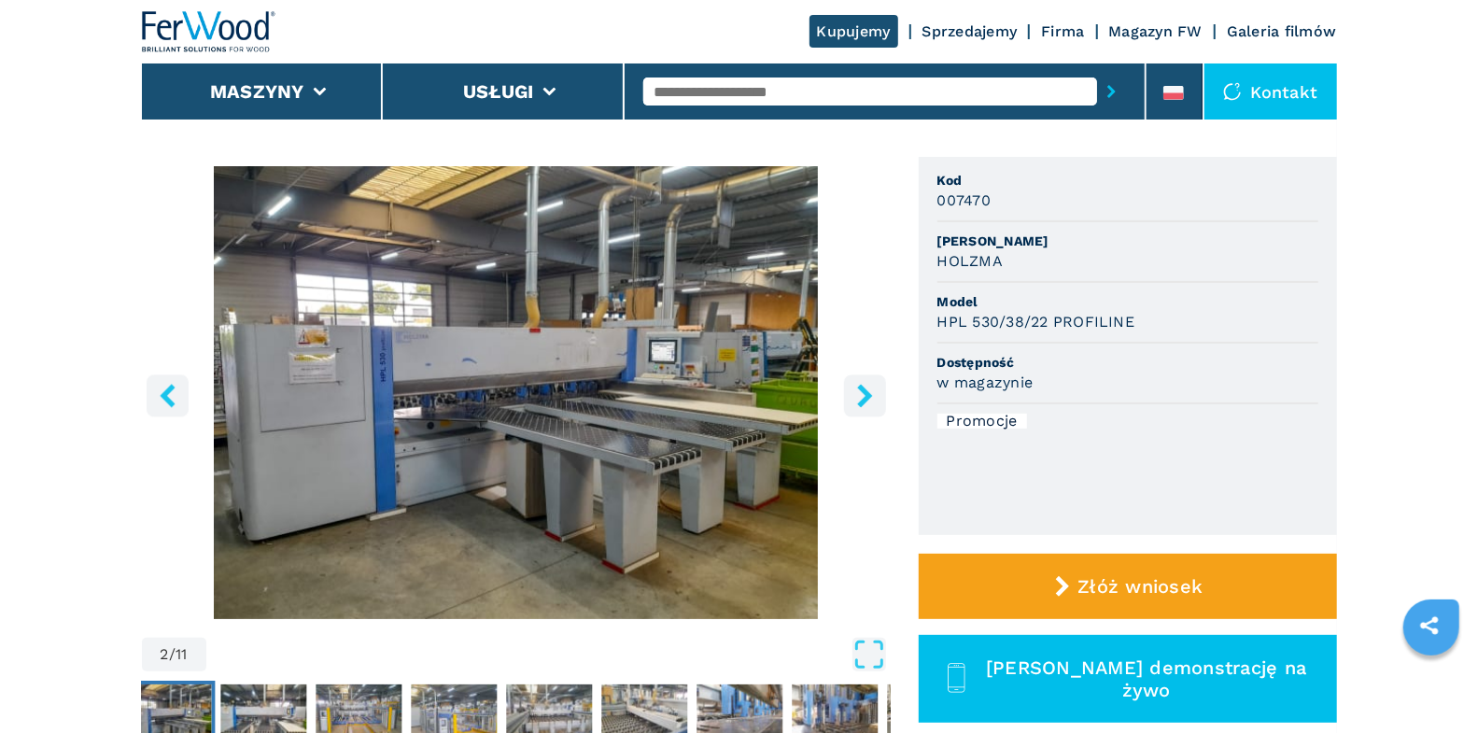
click at [727, 93] on input "text" at bounding box center [870, 91] width 454 height 28
type input "*"
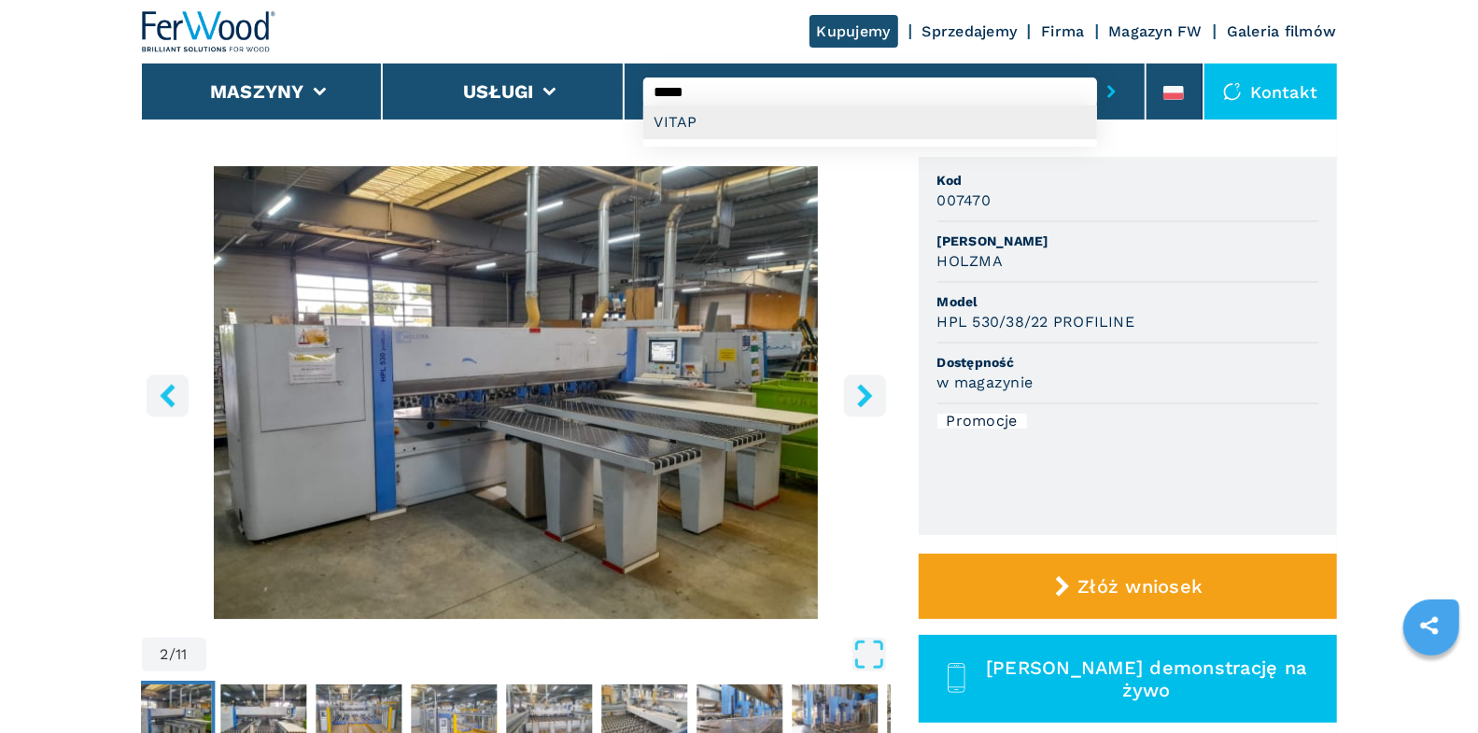
click at [695, 113] on div "VITAP" at bounding box center [870, 122] width 454 height 34
type input "*****"
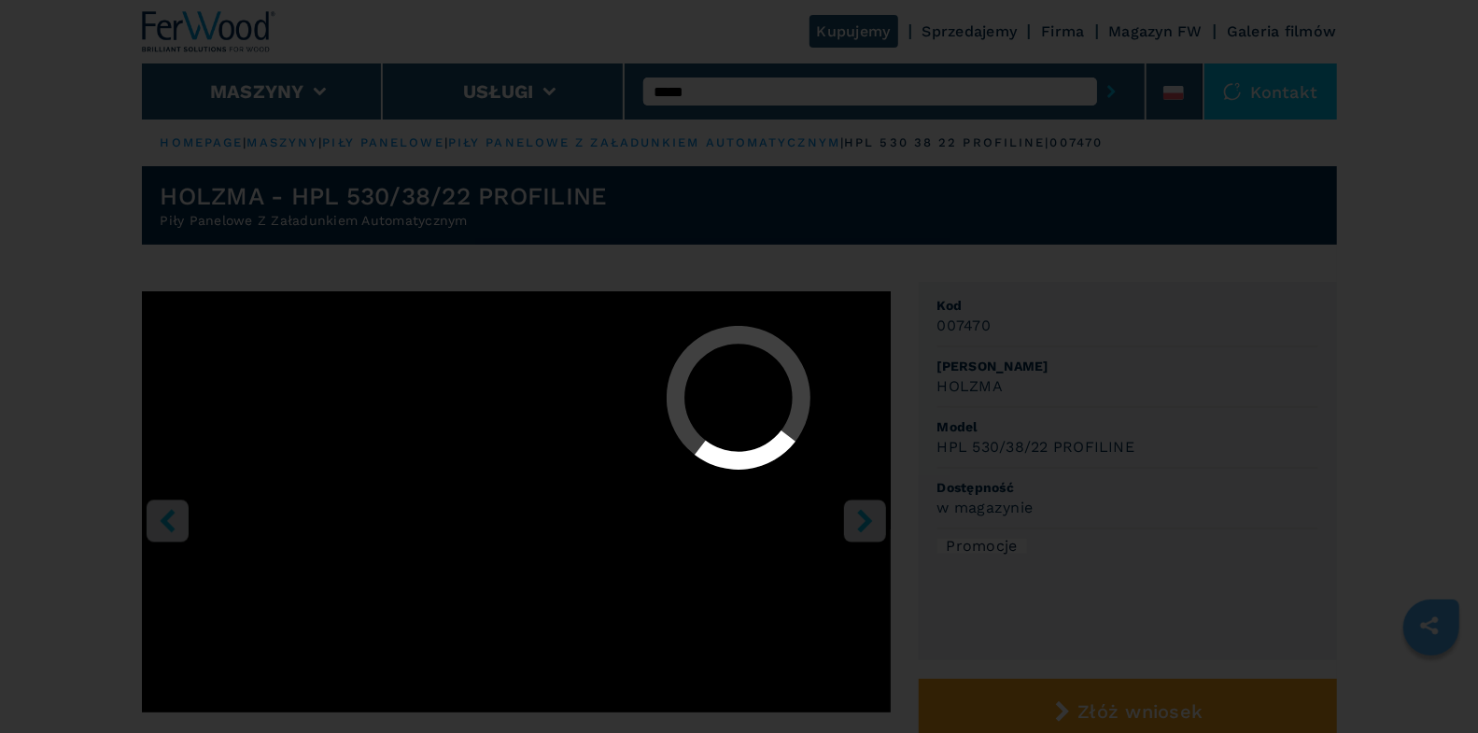
select select "*****"
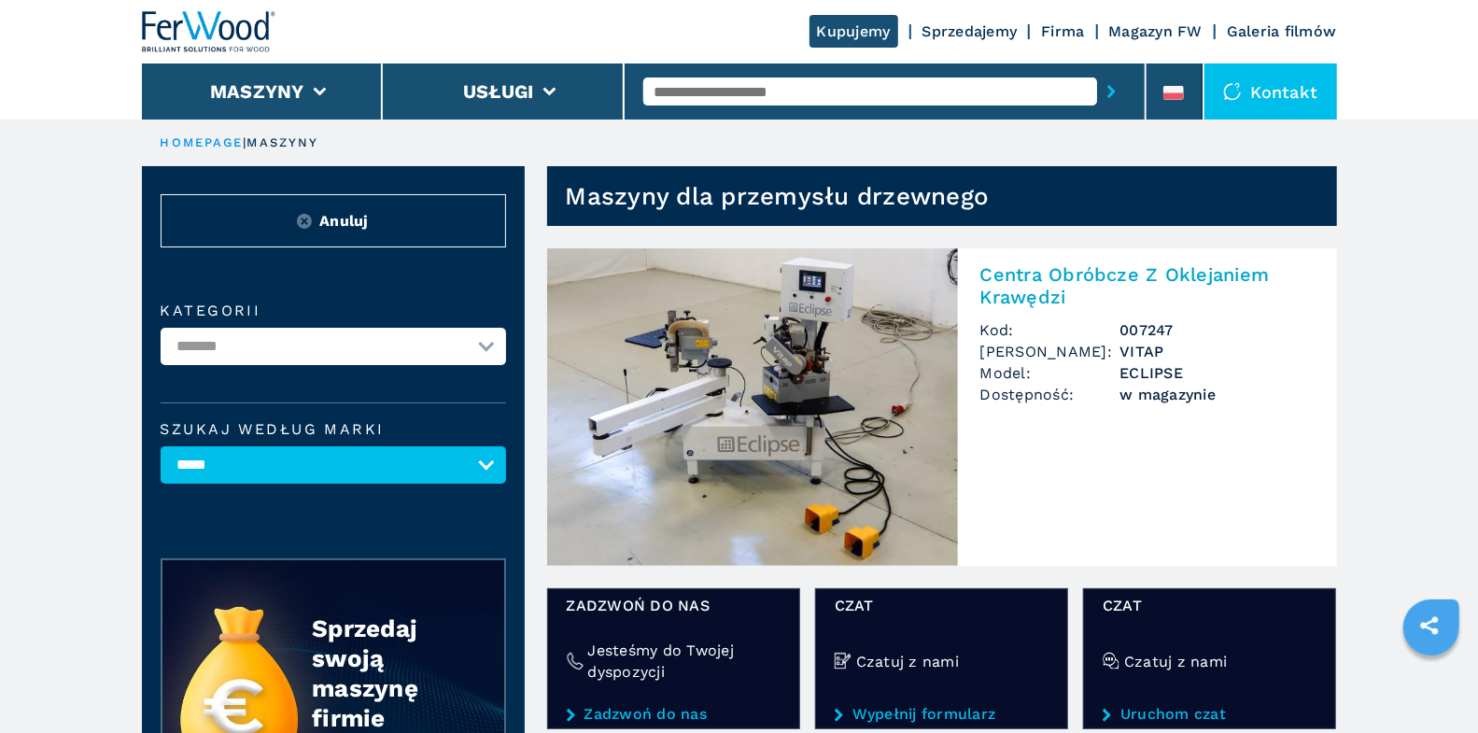
click at [852, 359] on img at bounding box center [752, 406] width 411 height 317
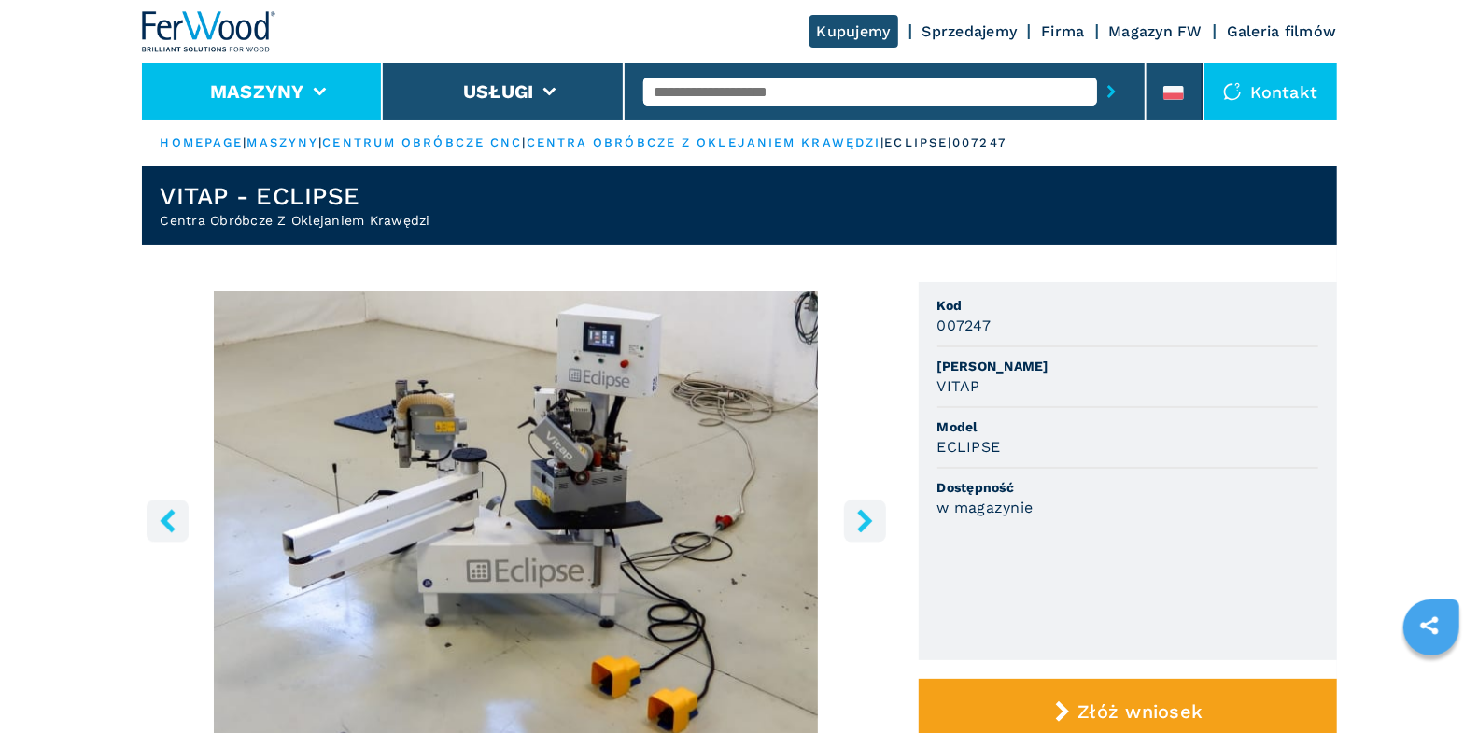
click at [321, 97] on li "Maszyny" at bounding box center [263, 91] width 242 height 56
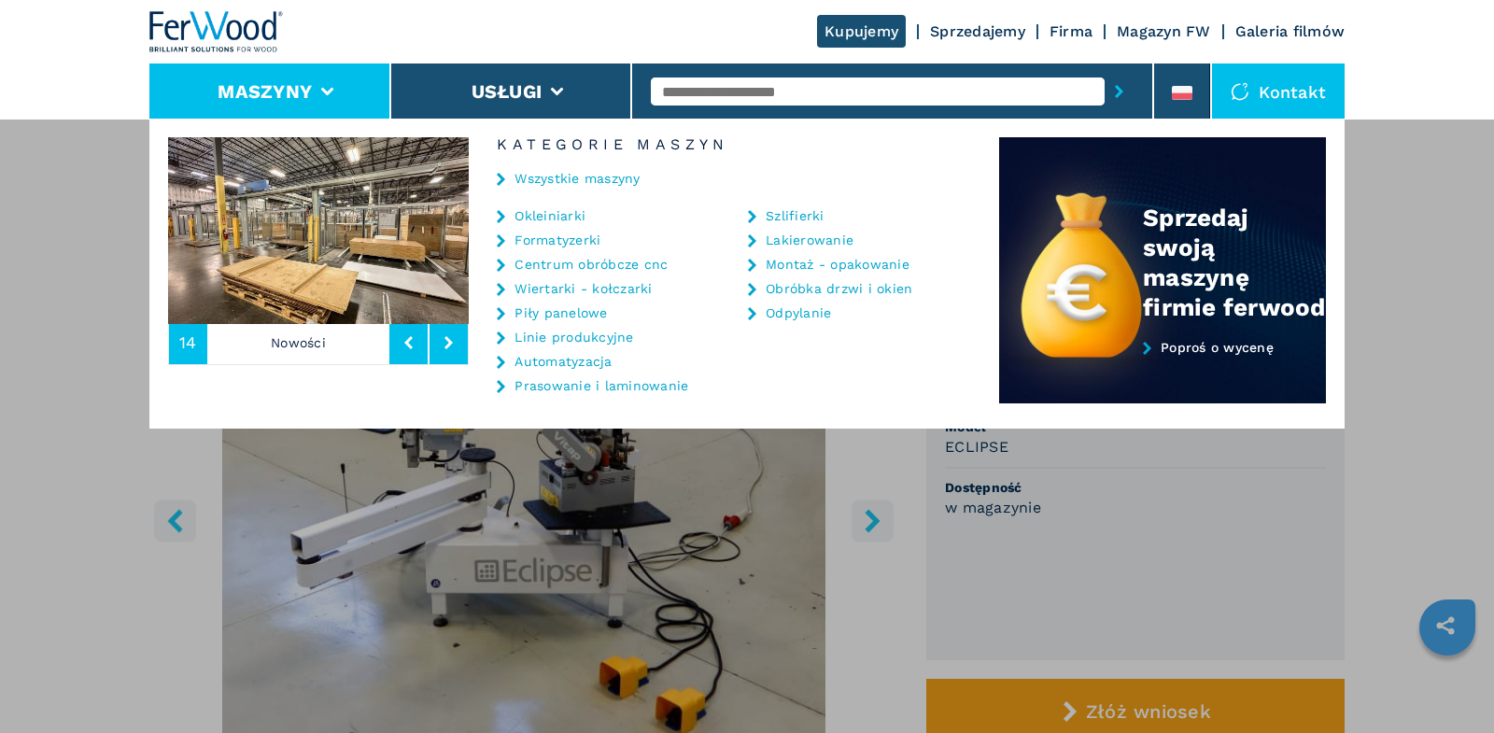
click at [561, 264] on link "Centrum obróbcze cnc" at bounding box center [590, 264] width 153 height 13
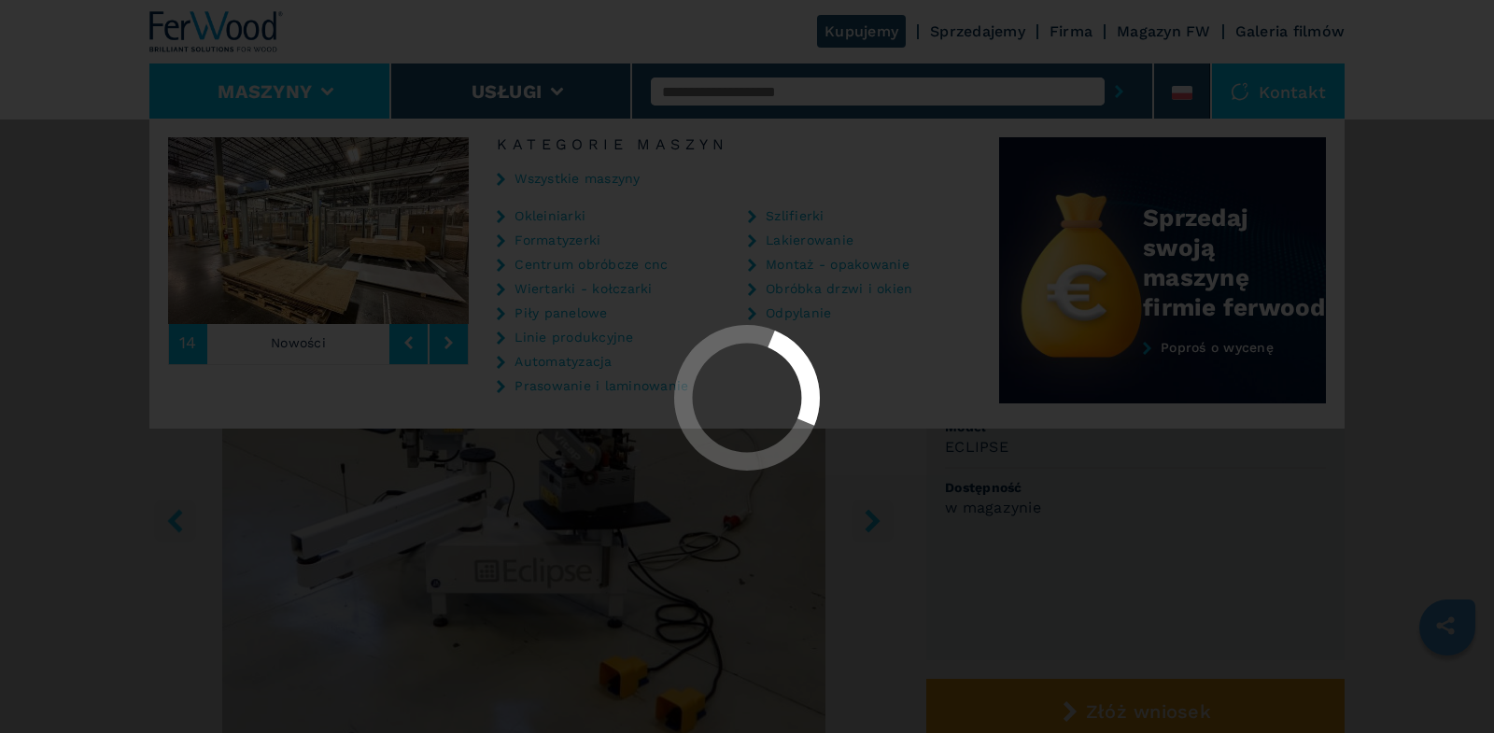
select select "**********"
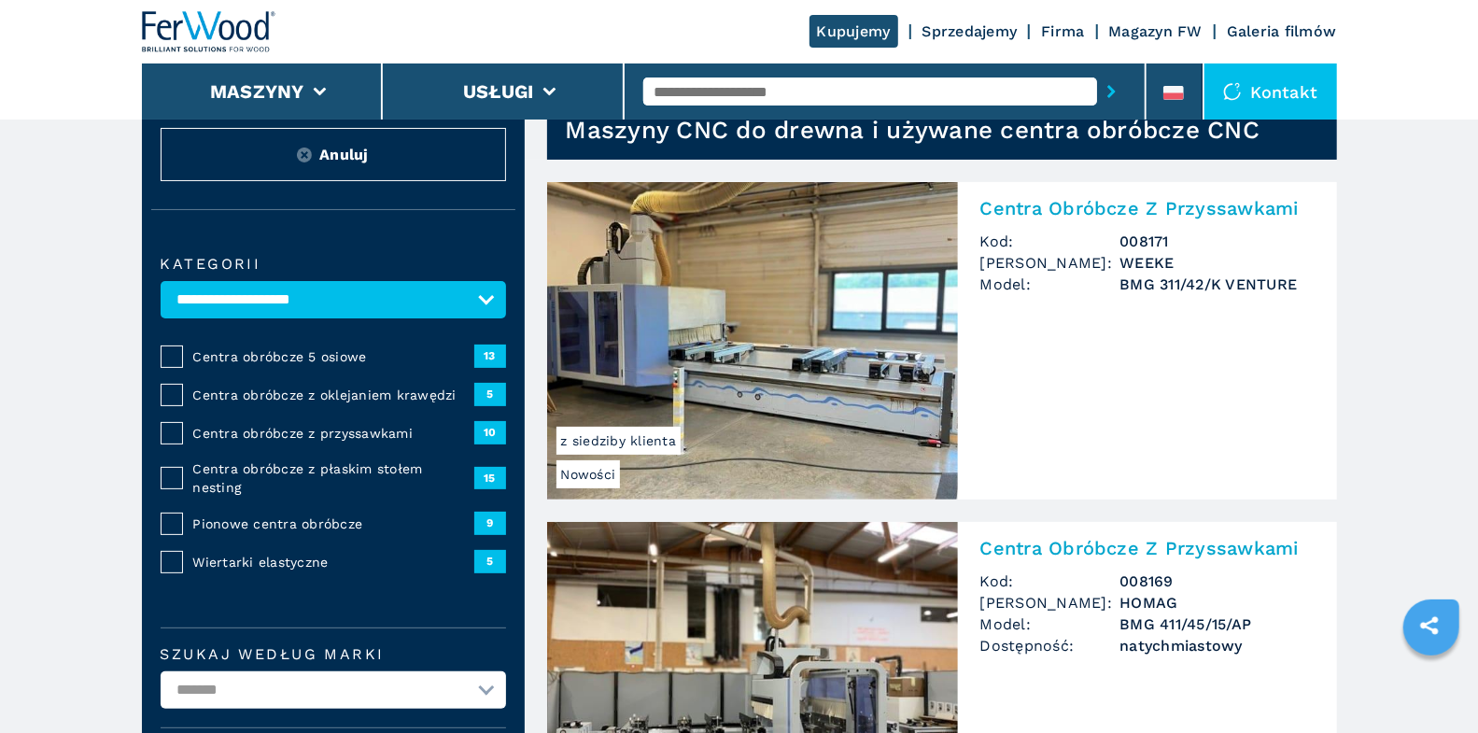
scroll to position [76, 0]
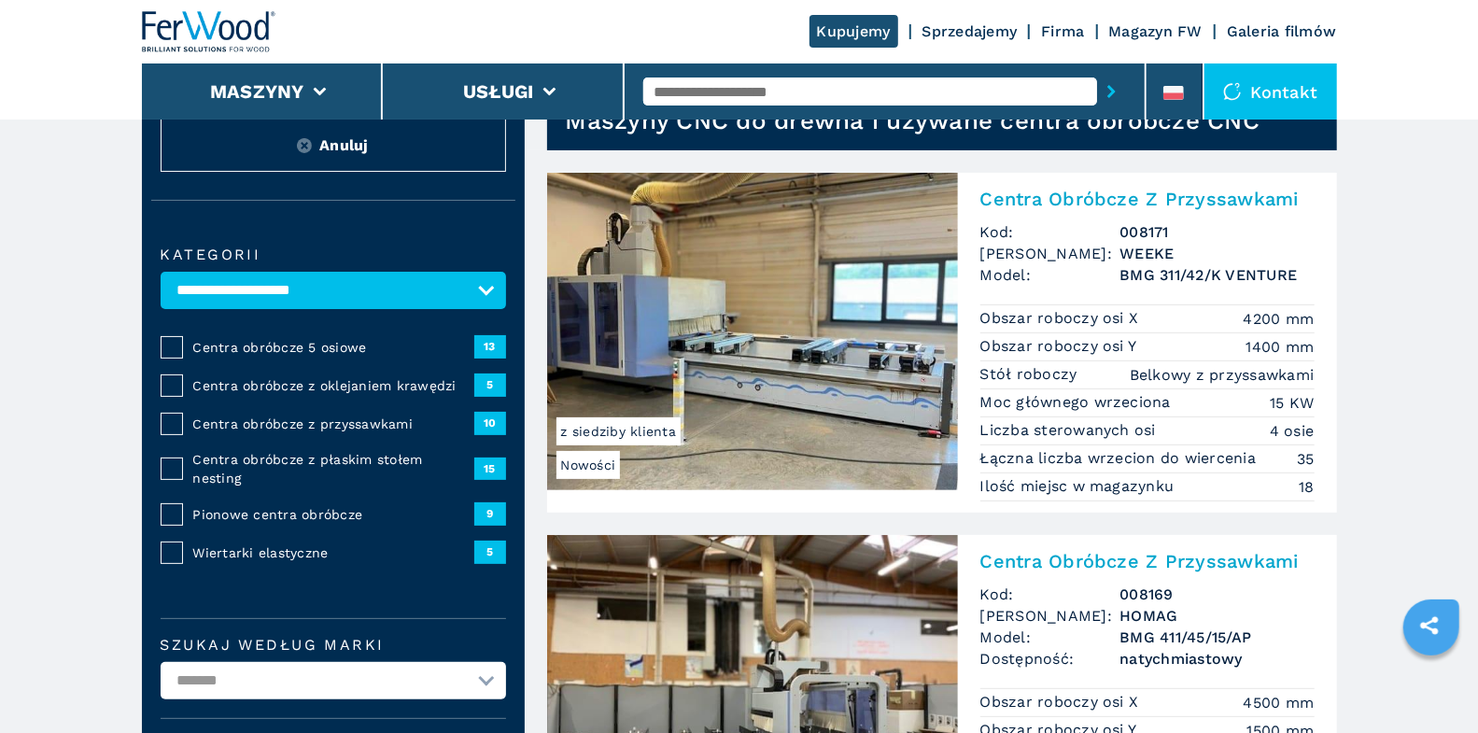
click at [689, 387] on img at bounding box center [752, 331] width 411 height 317
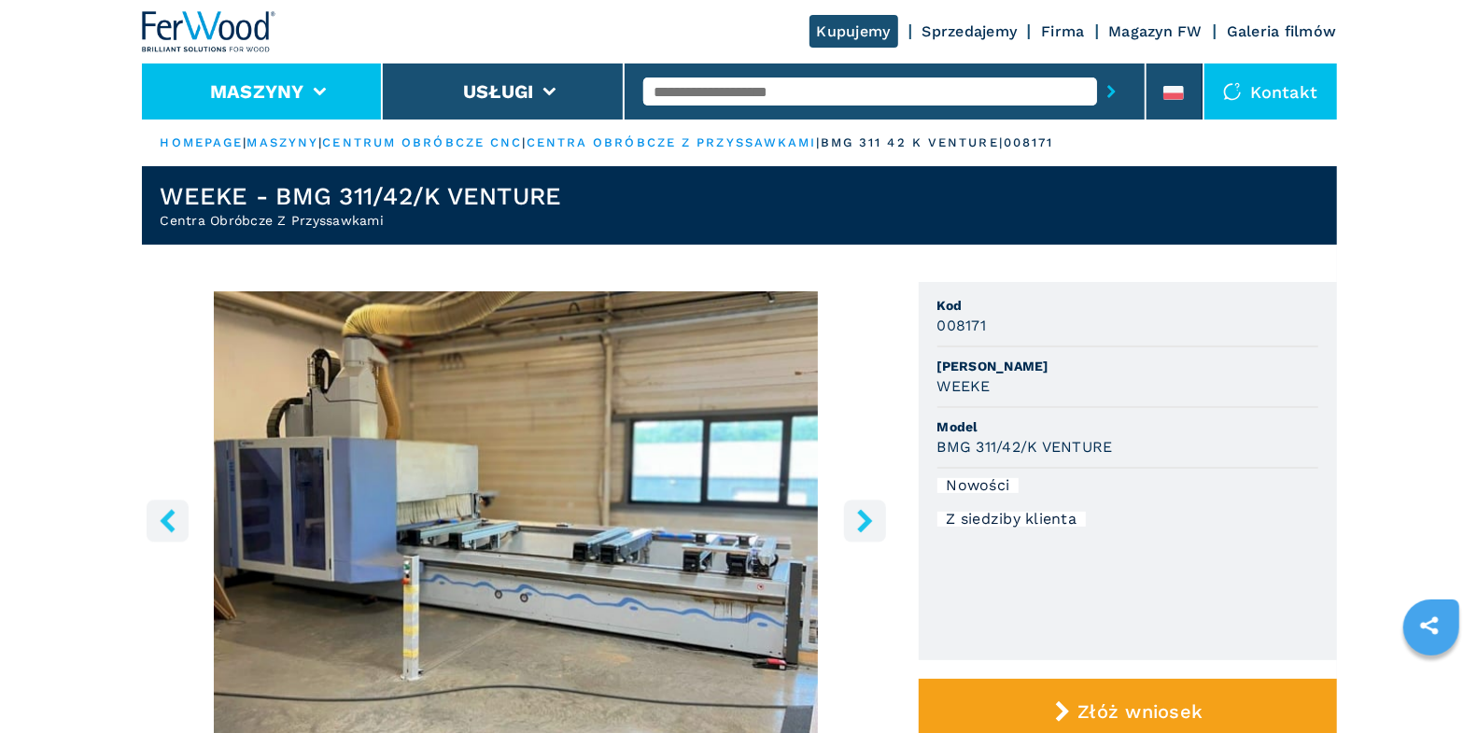
select select "**********"
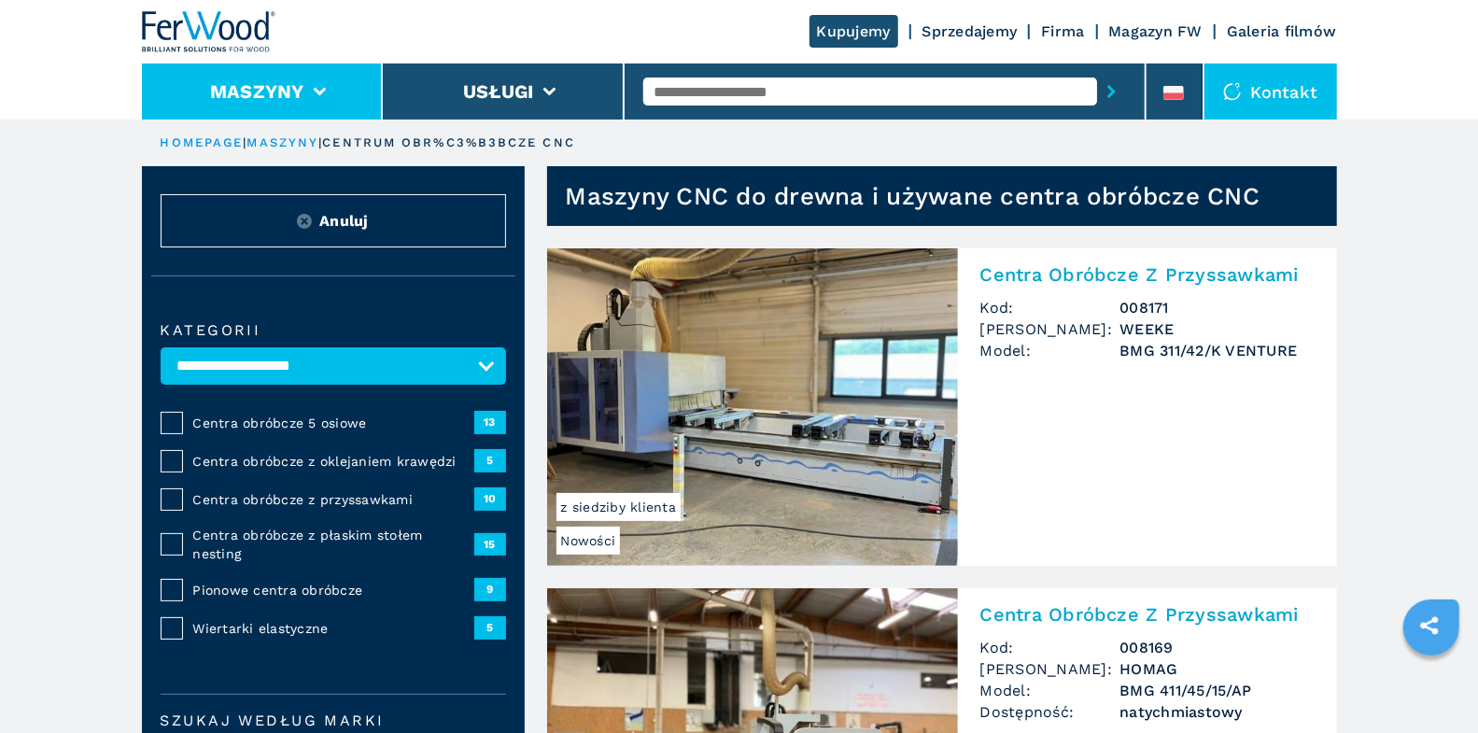
click at [330, 92] on li "Maszyny" at bounding box center [263, 91] width 242 height 56
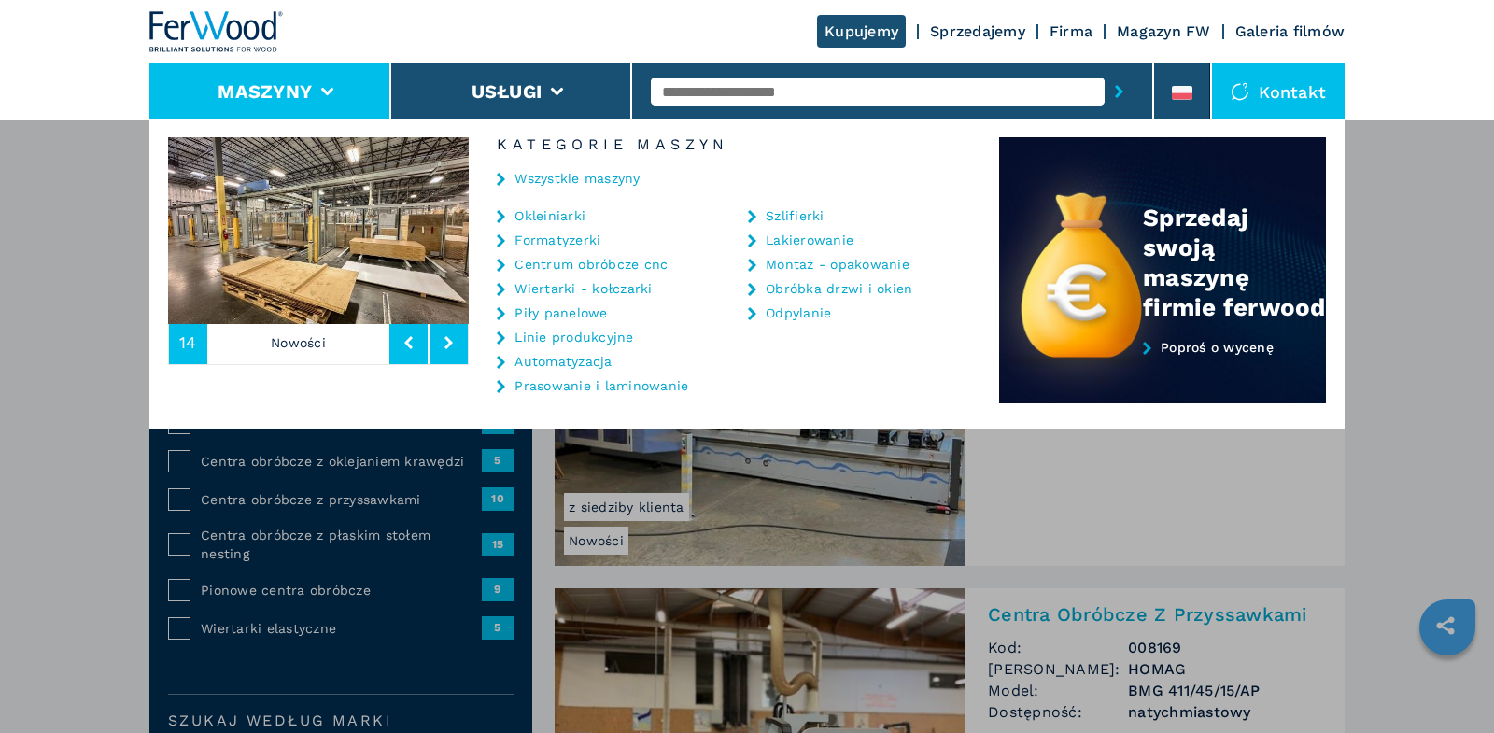
click at [60, 395] on div "Maszyny Okleiniarki Formatyzerki Centrum obróbcze cnc Wiertarki - kołczarki Pił…" at bounding box center [747, 485] width 1494 height 733
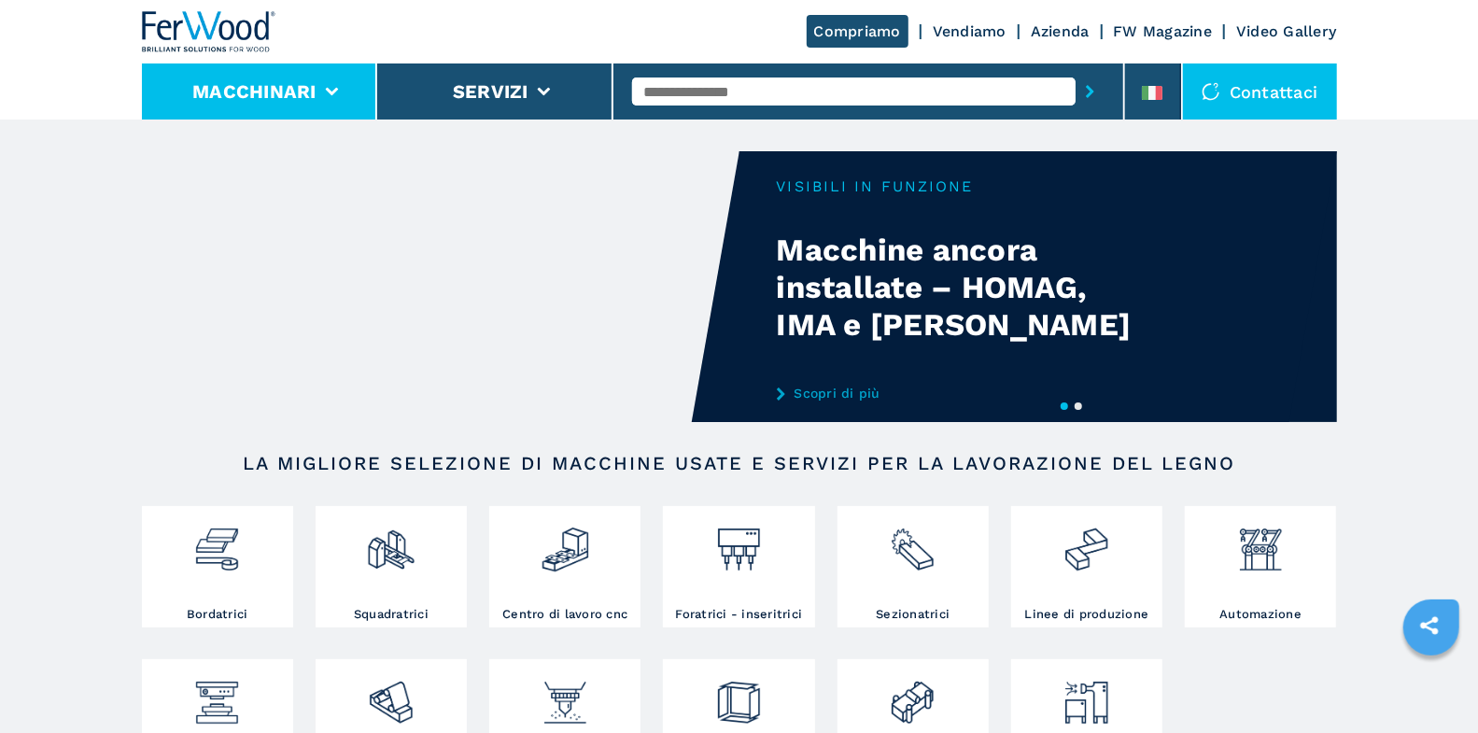
click at [332, 96] on li "Macchinari" at bounding box center [260, 91] width 236 height 56
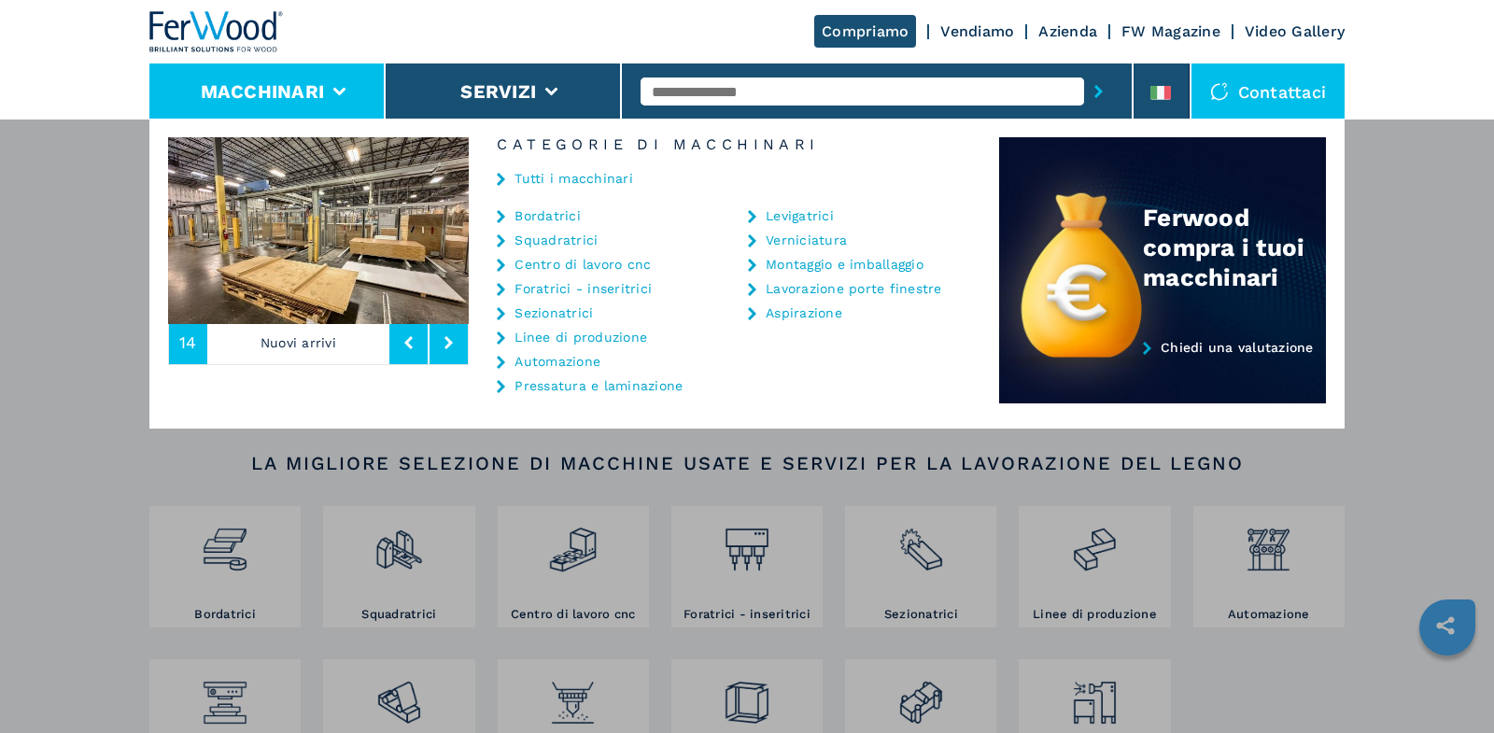
click at [589, 267] on link "Centro di lavoro cnc" at bounding box center [582, 264] width 136 height 13
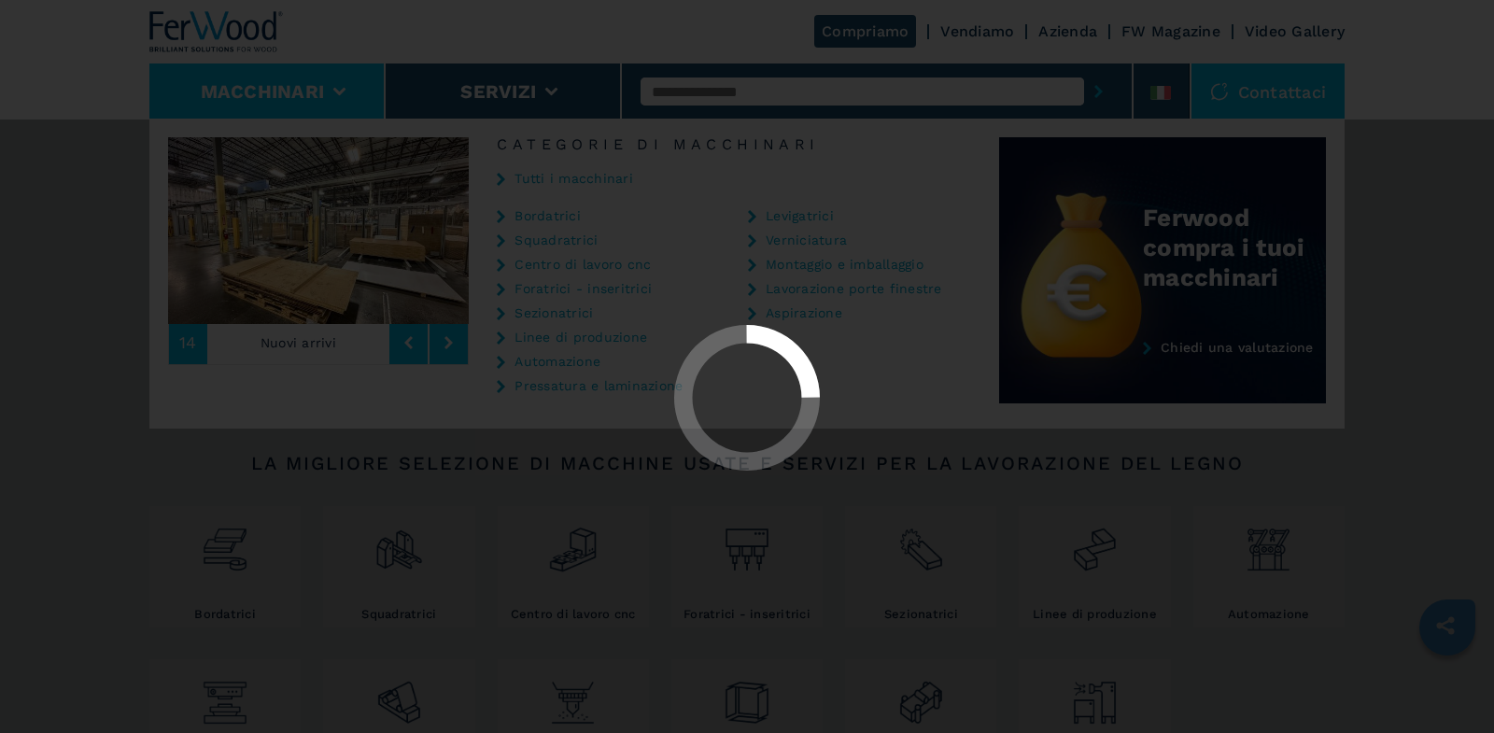
select select "**********"
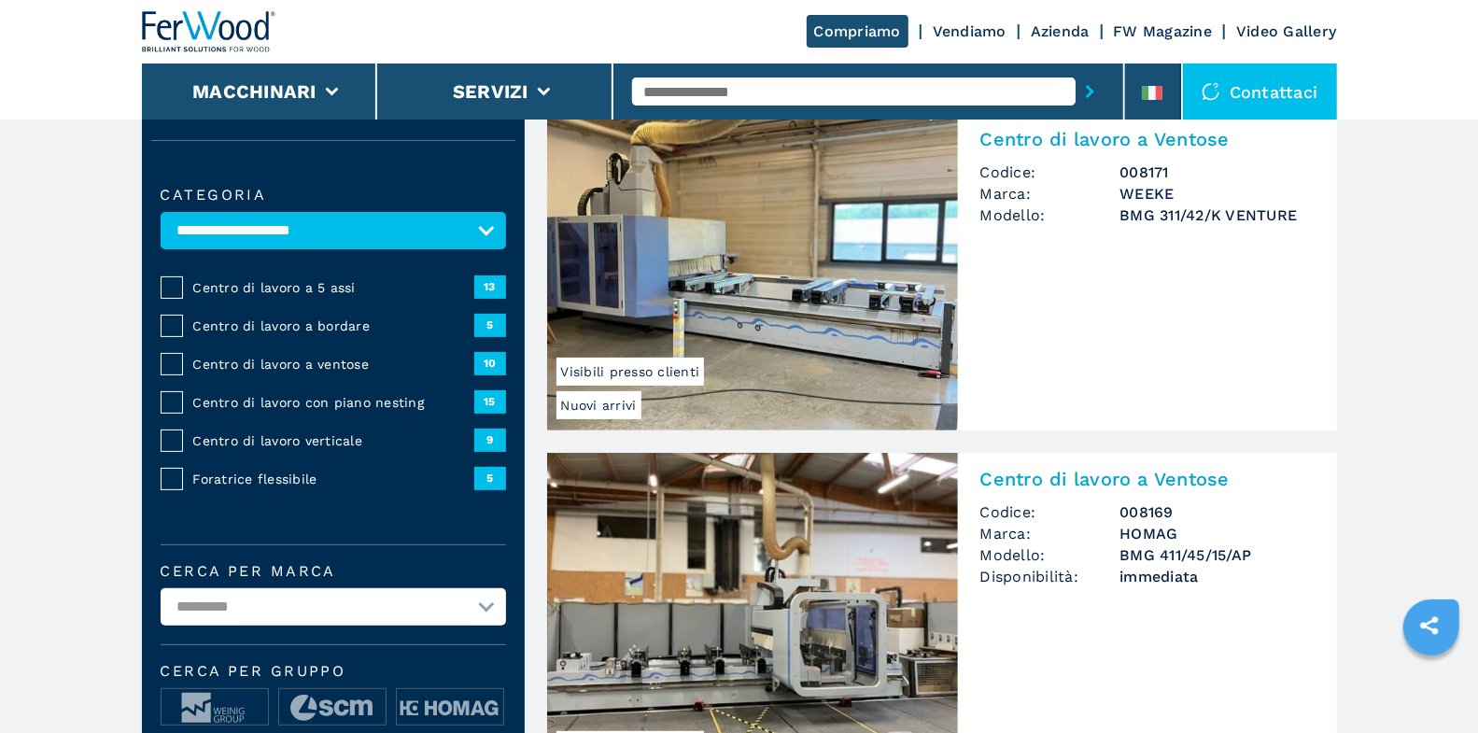
scroll to position [136, 0]
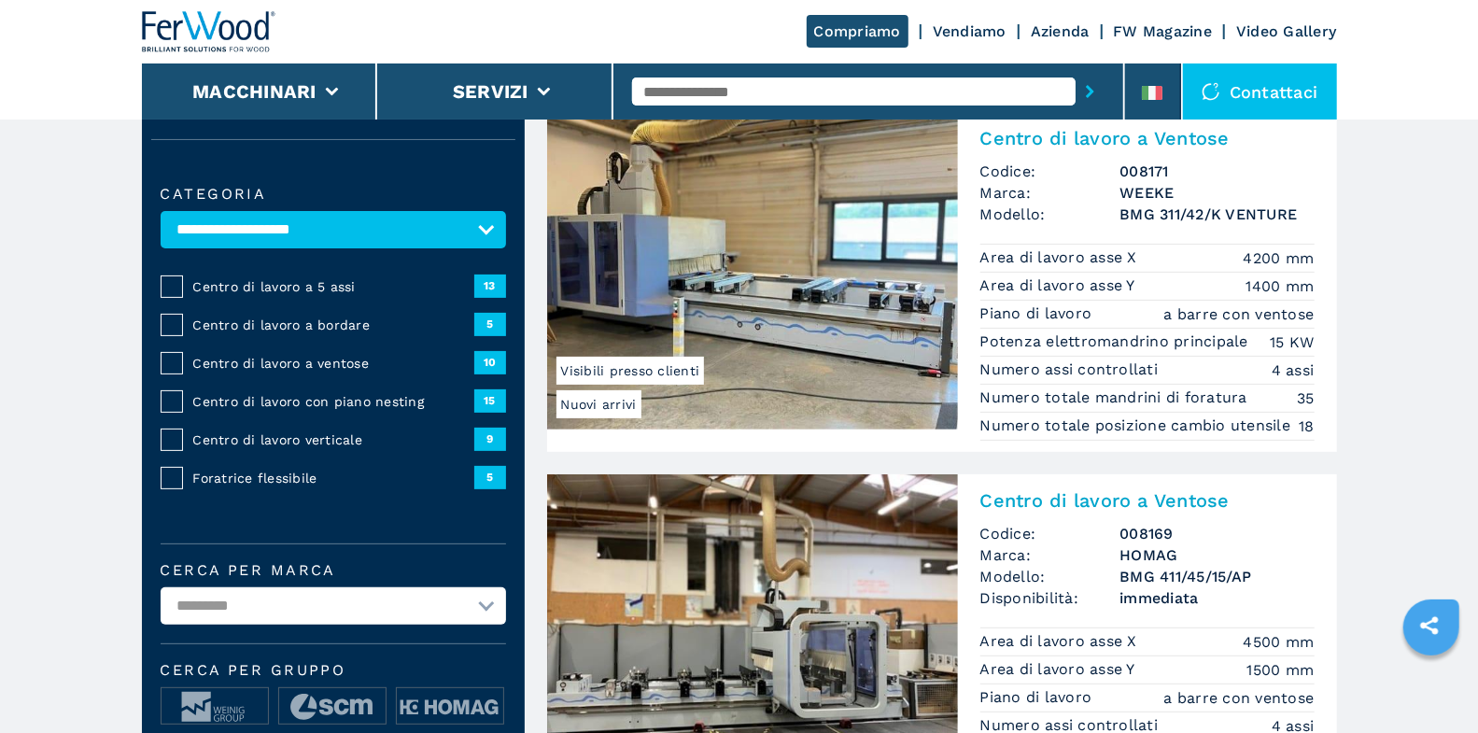
click at [295, 323] on span "Centro di lavoro a bordare" at bounding box center [333, 325] width 281 height 19
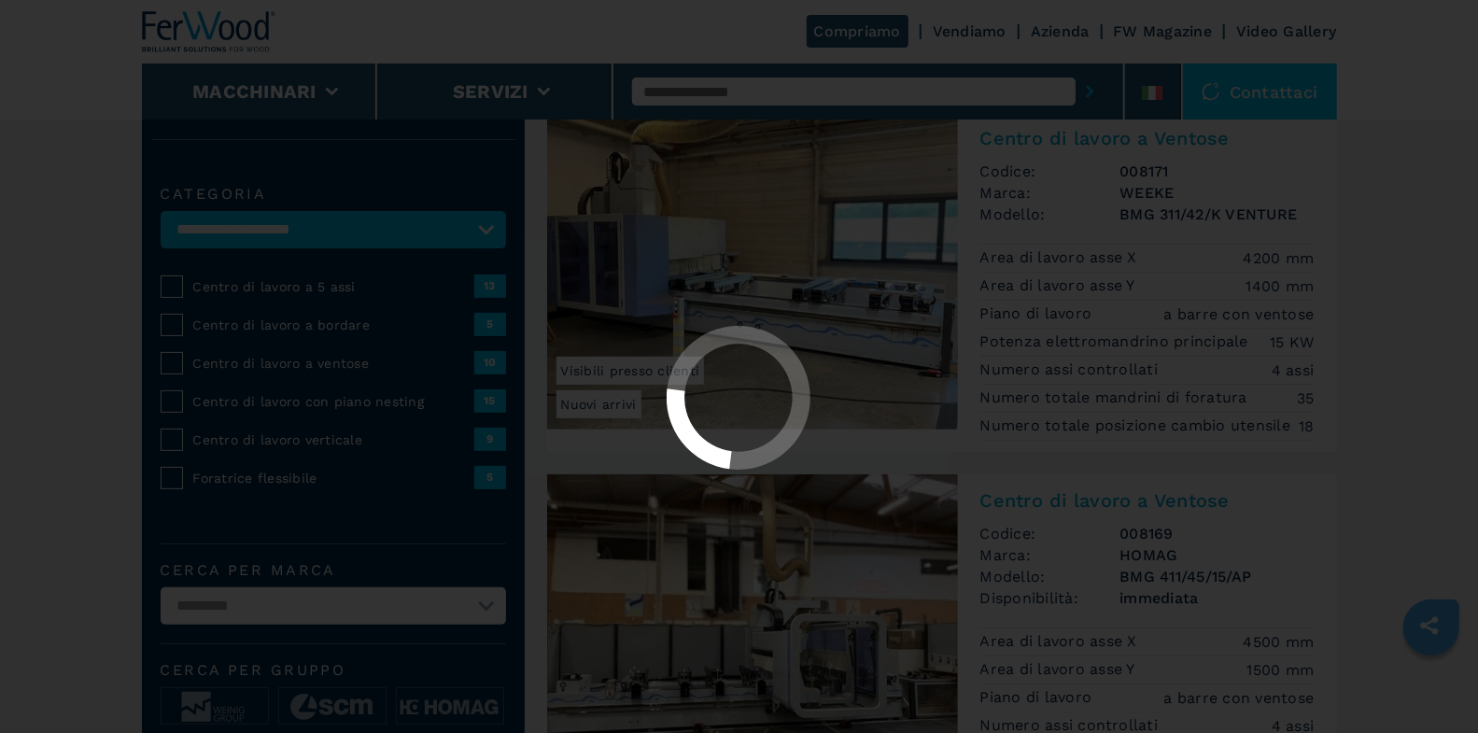
select select "**********"
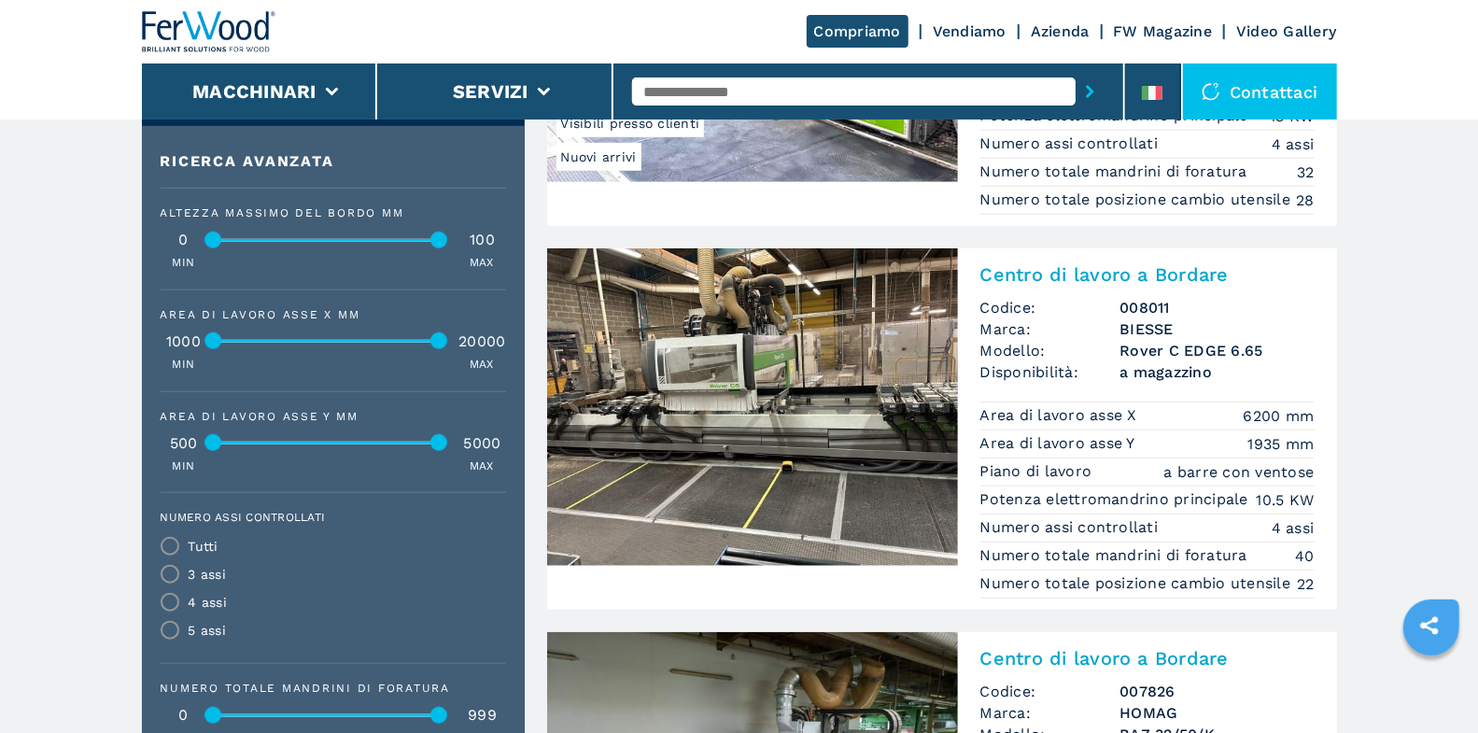
scroll to position [792, 0]
